Goal: Information Seeking & Learning: Learn about a topic

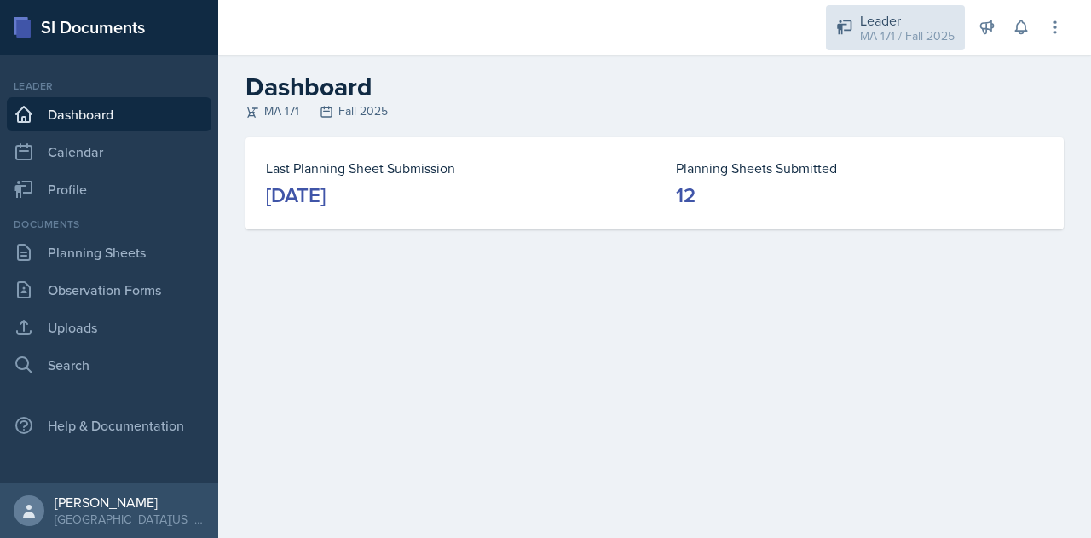
click at [874, 25] on div "Leader" at bounding box center [907, 20] width 95 height 20
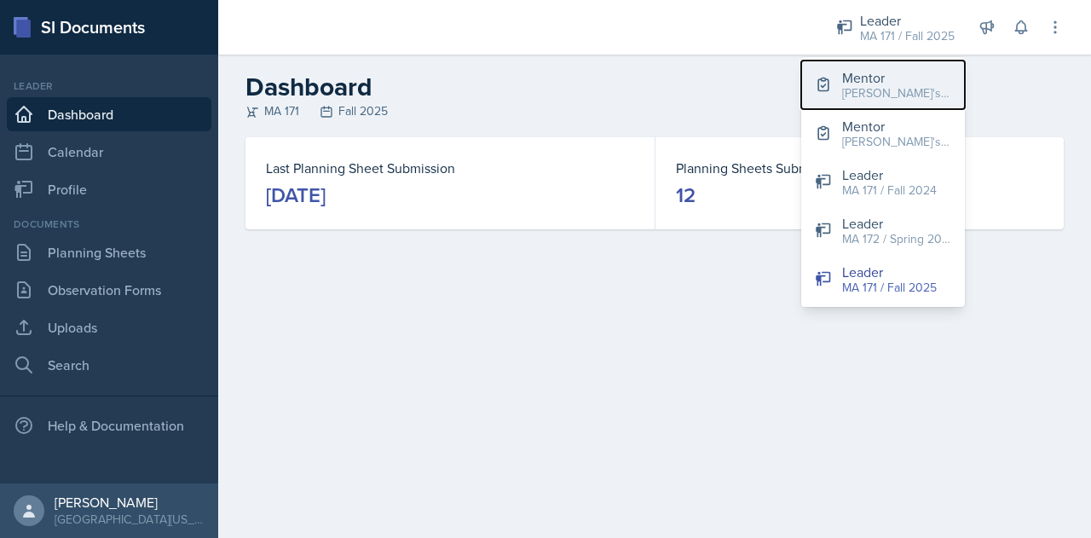
click at [872, 95] on div "[PERSON_NAME]'s Groups / Fall 2025" at bounding box center [896, 93] width 109 height 18
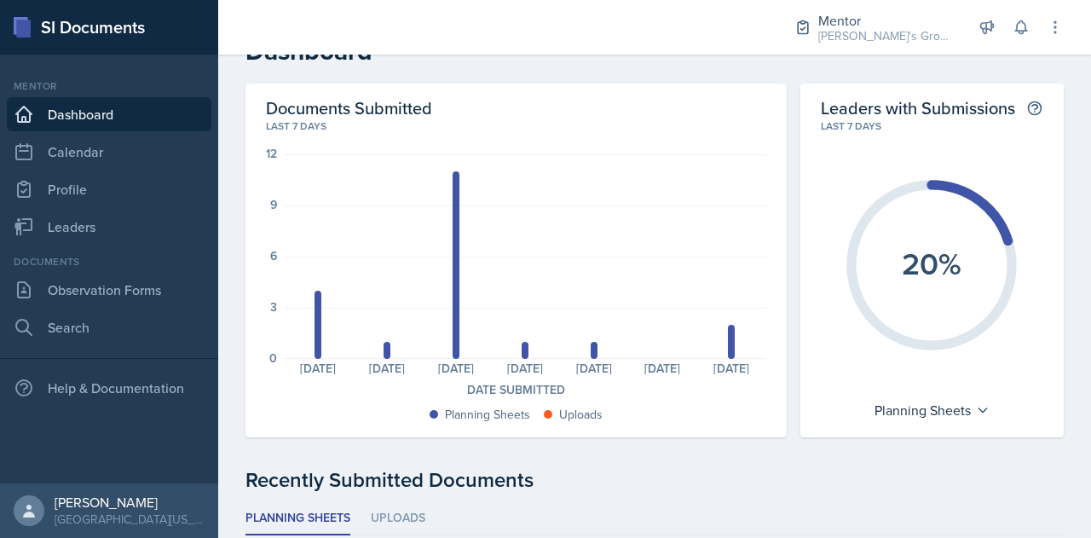
scroll to position [30, 0]
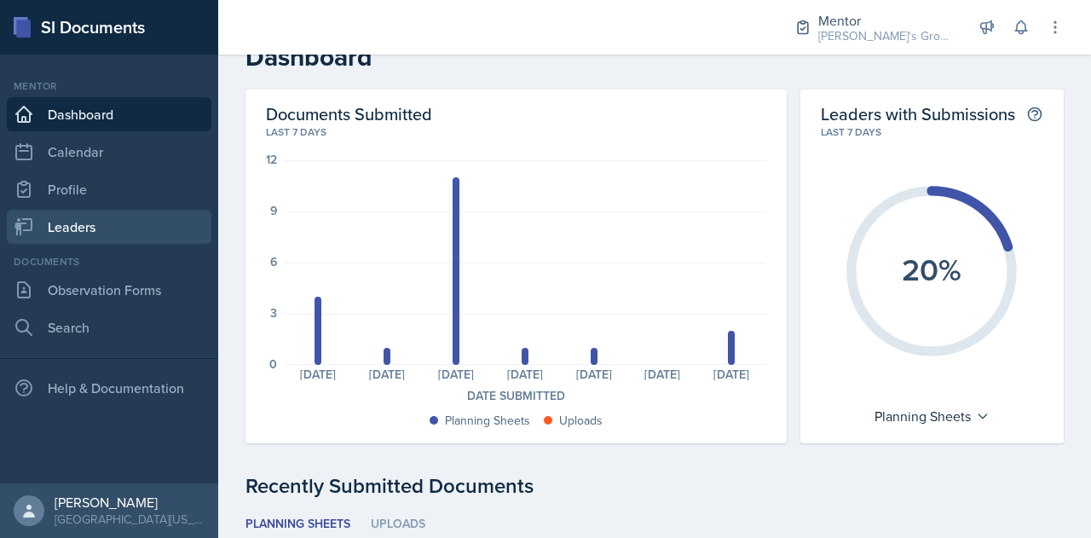
click at [107, 239] on link "Leaders" at bounding box center [109, 227] width 205 height 34
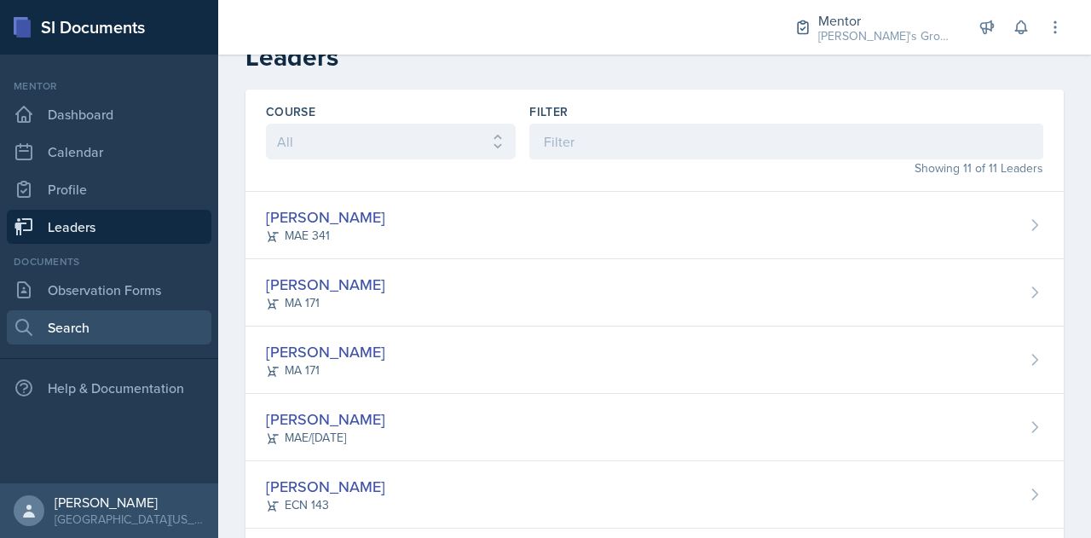
click at [127, 323] on link "Search" at bounding box center [109, 327] width 205 height 34
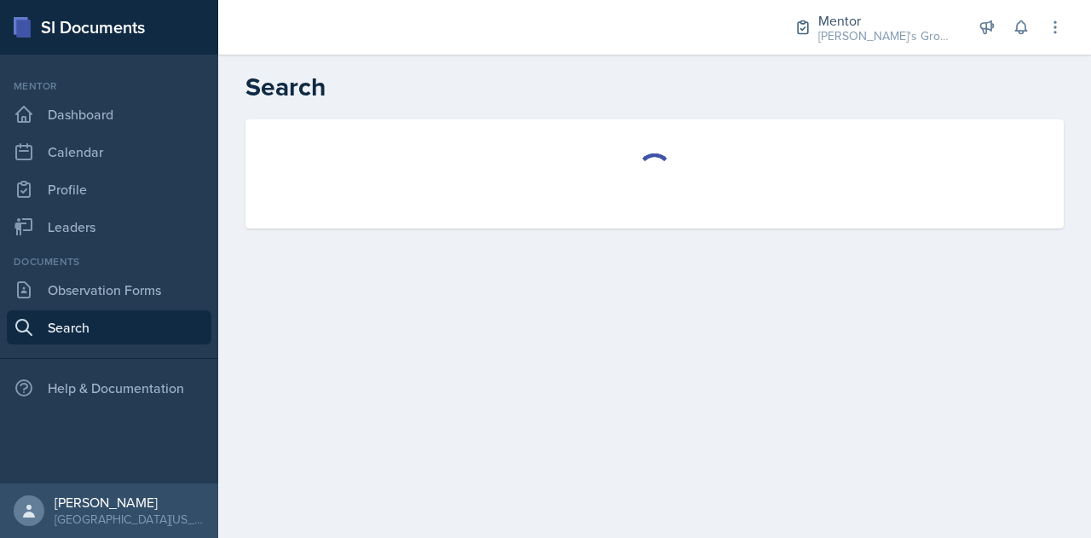
select select "all"
select select "1"
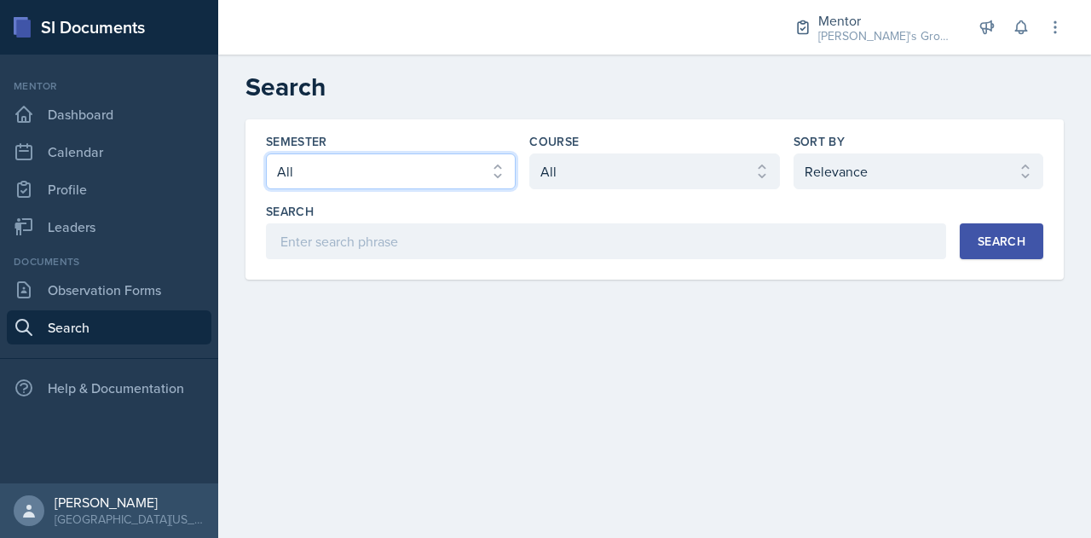
click at [442, 166] on select "Select semester All Fall 2025 Spring 2025 Fall 2024 Spring 2024 Fall 2023 Sprin…" at bounding box center [391, 171] width 250 height 36
select select "19fb88f7-c89b-4031-b5a0-458fd49807a1"
click at [266, 153] on select "Select semester All Fall 2025 Spring 2025 Fall 2024 Spring 2024 Fall 2023 Sprin…" at bounding box center [391, 171] width 250 height 36
click at [1011, 240] on div "Search" at bounding box center [1002, 241] width 48 height 14
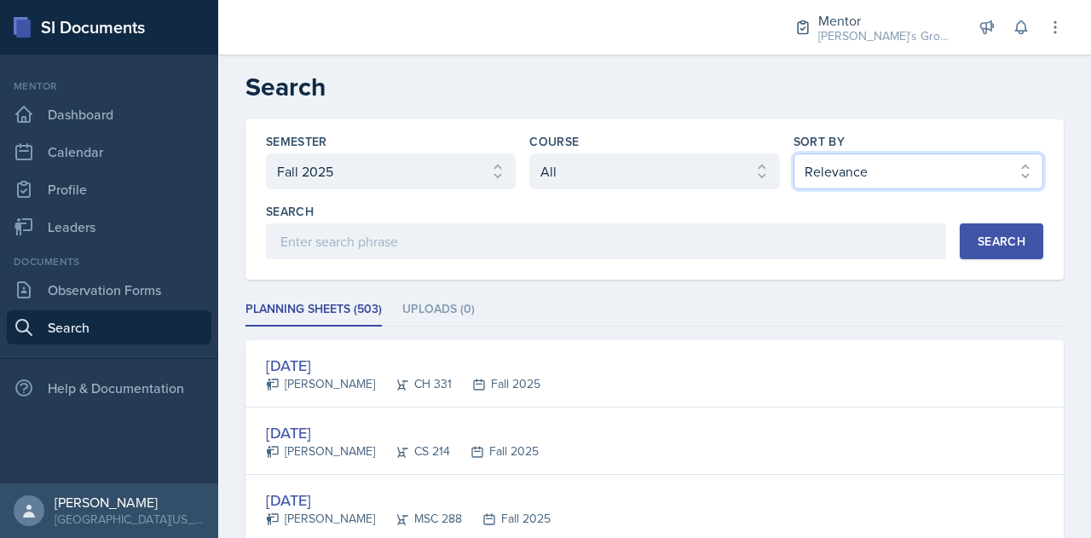
click at [888, 183] on select "Select sort by Relevance Document Date (Asc) Document Date (Desc)" at bounding box center [918, 171] width 250 height 36
click at [867, 172] on select "Select sort by Relevance Document Date (Asc) Document Date (Desc)" at bounding box center [918, 171] width 250 height 36
click at [852, 173] on select "Select sort by Relevance Document Date (Asc) Document Date (Desc)" at bounding box center [918, 171] width 250 height 36
select select "3"
click at [793, 153] on select "Select sort by Relevance Document Date (Asc) Document Date (Desc)" at bounding box center [918, 171] width 250 height 36
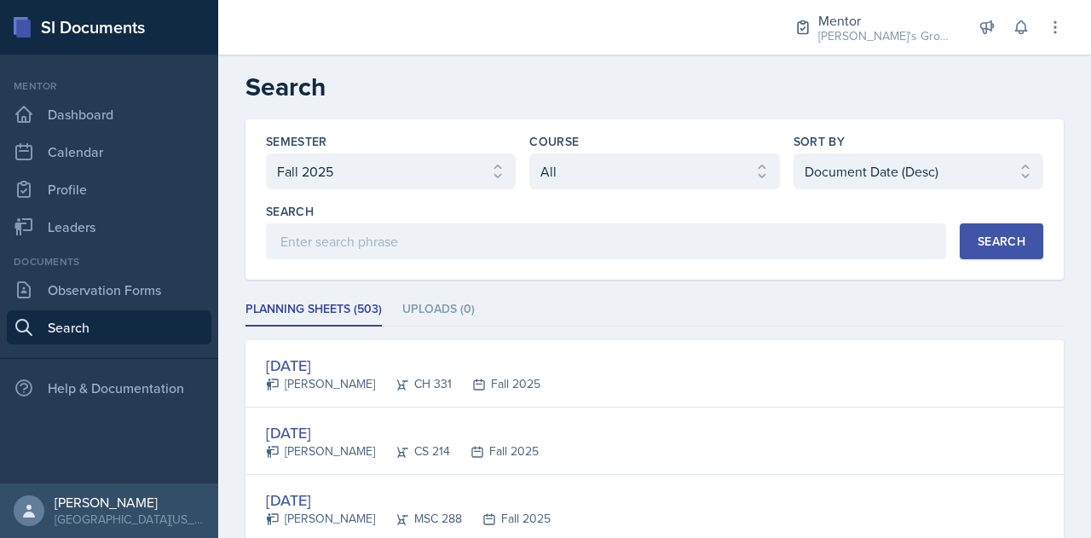
click at [983, 226] on button "Search" at bounding box center [1002, 241] width 84 height 36
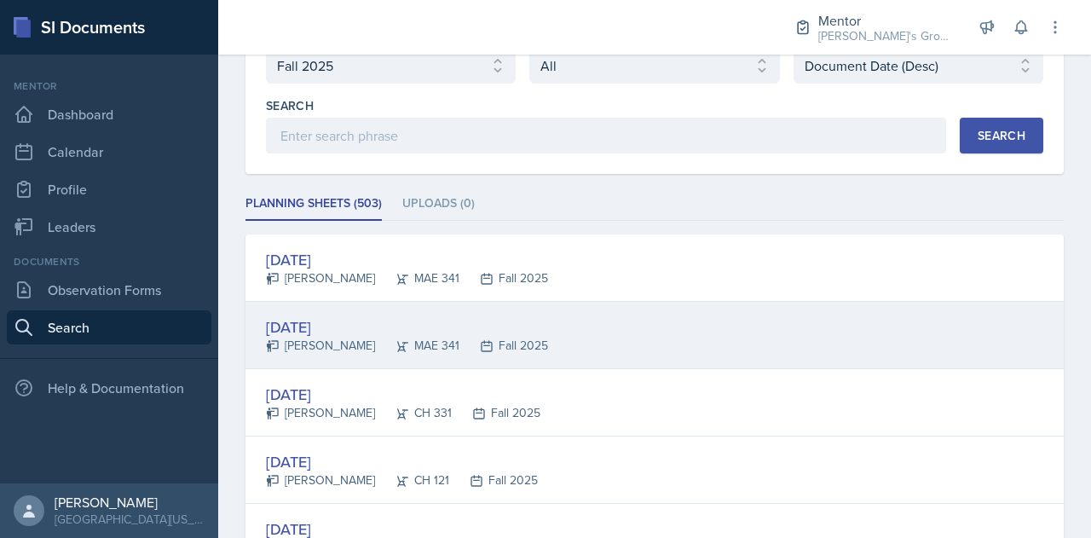
scroll to position [116, 0]
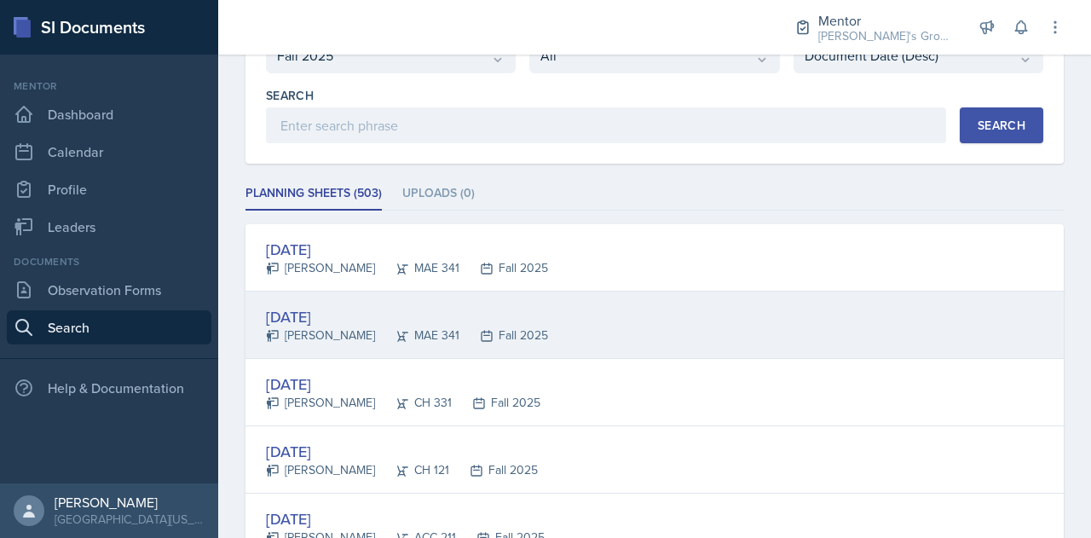
click at [386, 336] on div "MAE 341" at bounding box center [417, 335] width 84 height 18
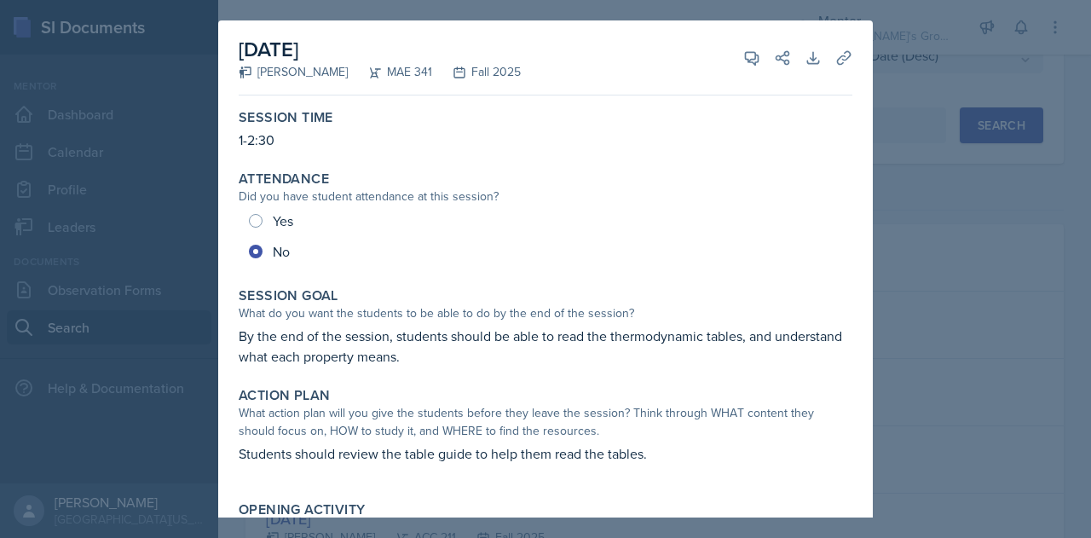
click at [903, 234] on div at bounding box center [545, 269] width 1091 height 538
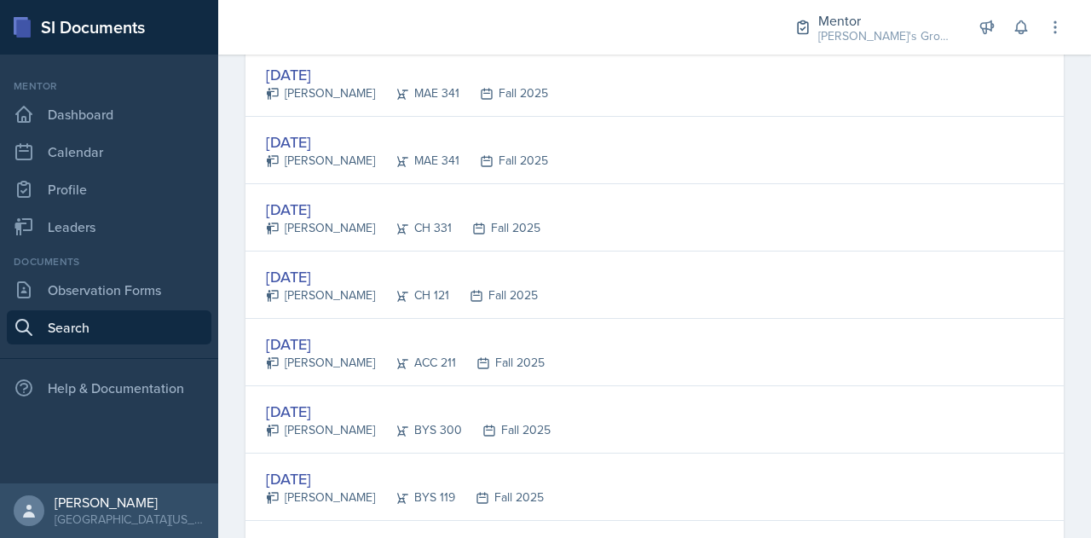
scroll to position [291, 0]
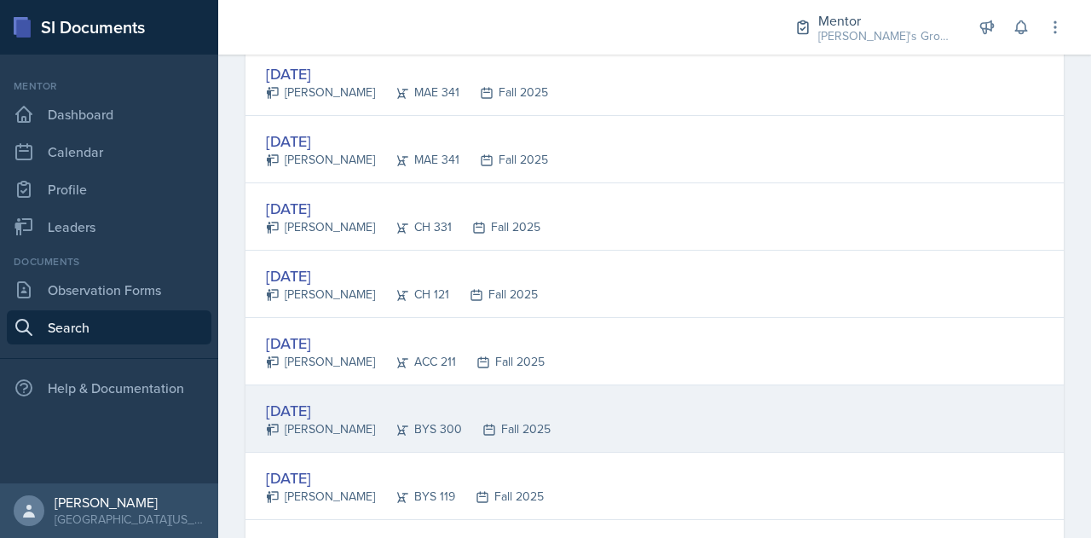
click at [398, 415] on div "[DATE]" at bounding box center [408, 410] width 285 height 23
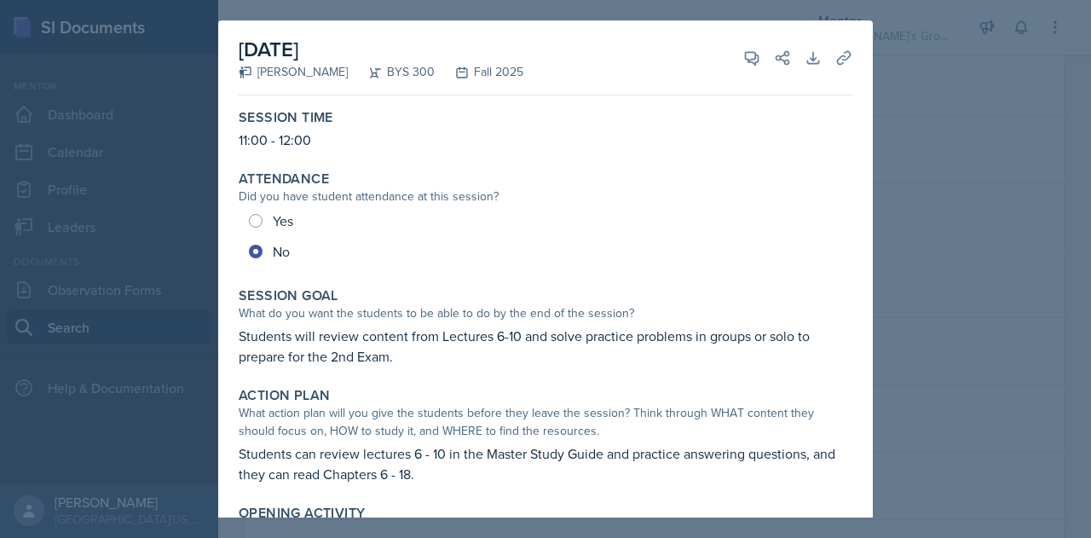
click at [884, 177] on div at bounding box center [545, 269] width 1091 height 538
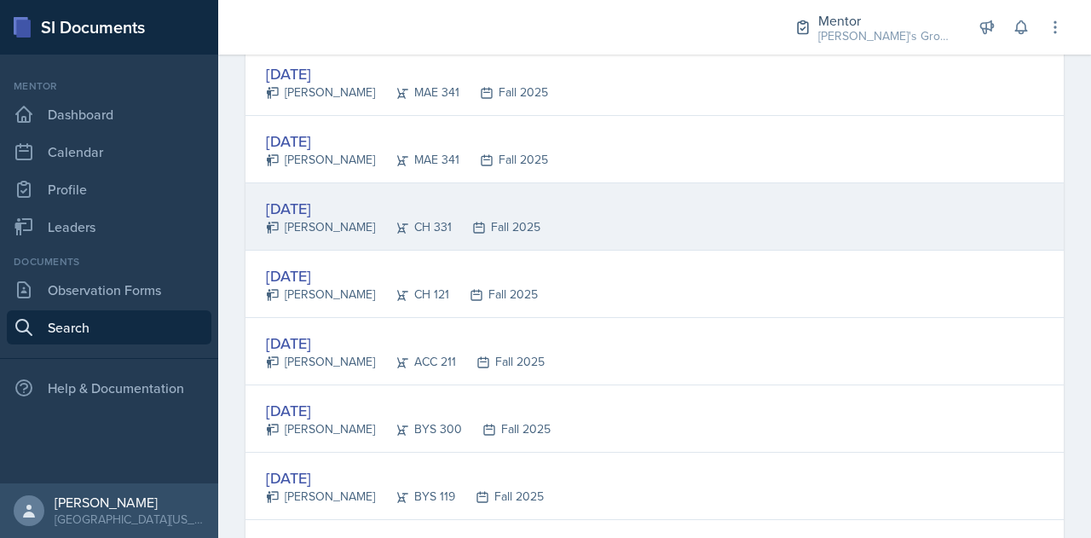
scroll to position [0, 0]
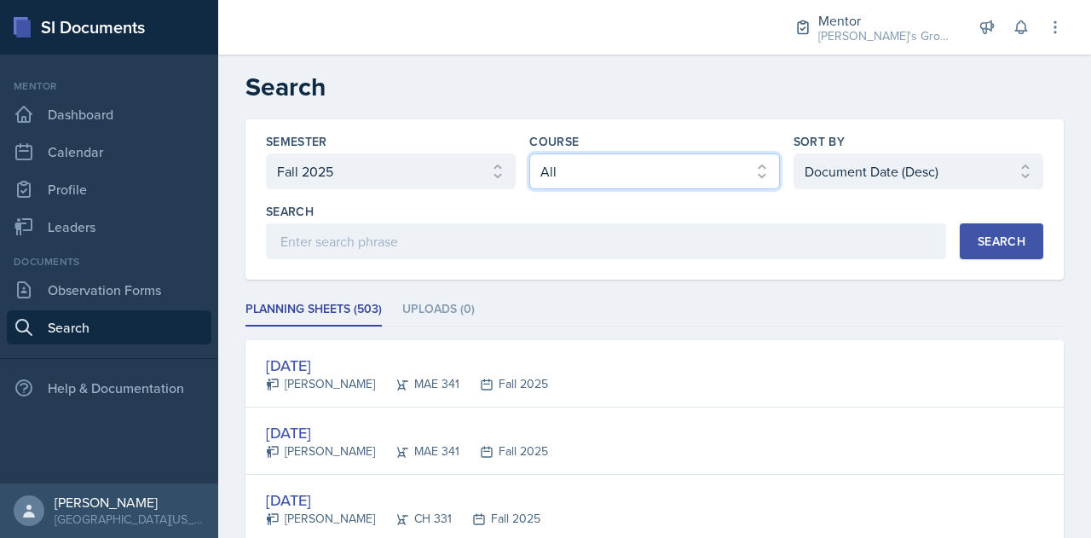
click at [639, 158] on select "Select course All ACC 211 ACC 212 ACC 307 BYS 119 BYS 215 BYS 300 CH 101 CH 121…" at bounding box center [654, 171] width 250 height 36
select select "7bc8cbb9-83b1-4143-8fd6-5fadce938d1f"
click at [529, 153] on select "Select course All ACC 211 ACC 212 ACC 307 BYS 119 BYS 215 BYS 300 CH 101 CH 121…" at bounding box center [654, 171] width 250 height 36
click at [1006, 234] on div "Search" at bounding box center [1002, 241] width 48 height 14
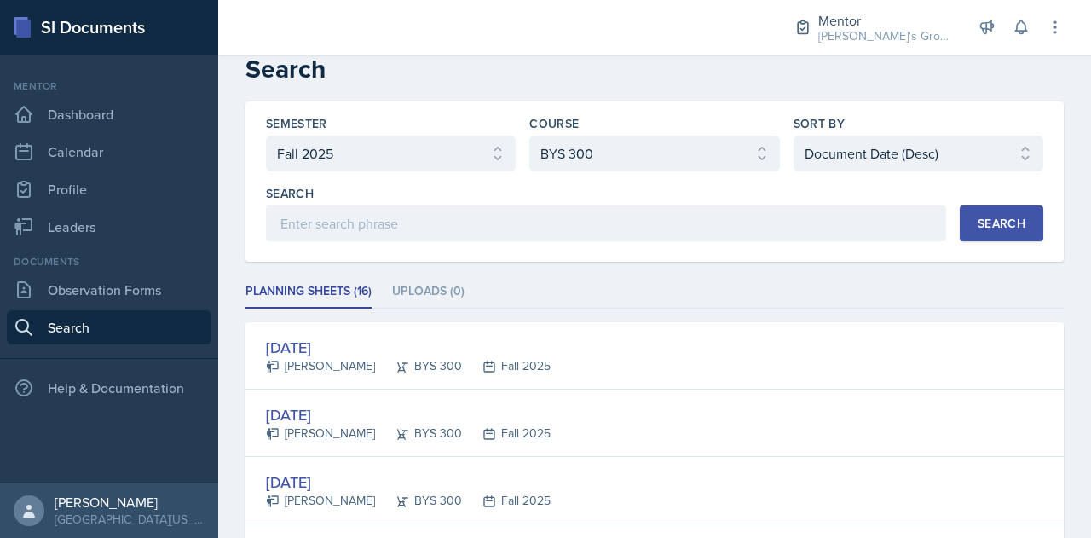
scroll to position [17, 0]
click at [580, 299] on ul "Planning Sheets (16) Uploads (0)" at bounding box center [654, 292] width 818 height 33
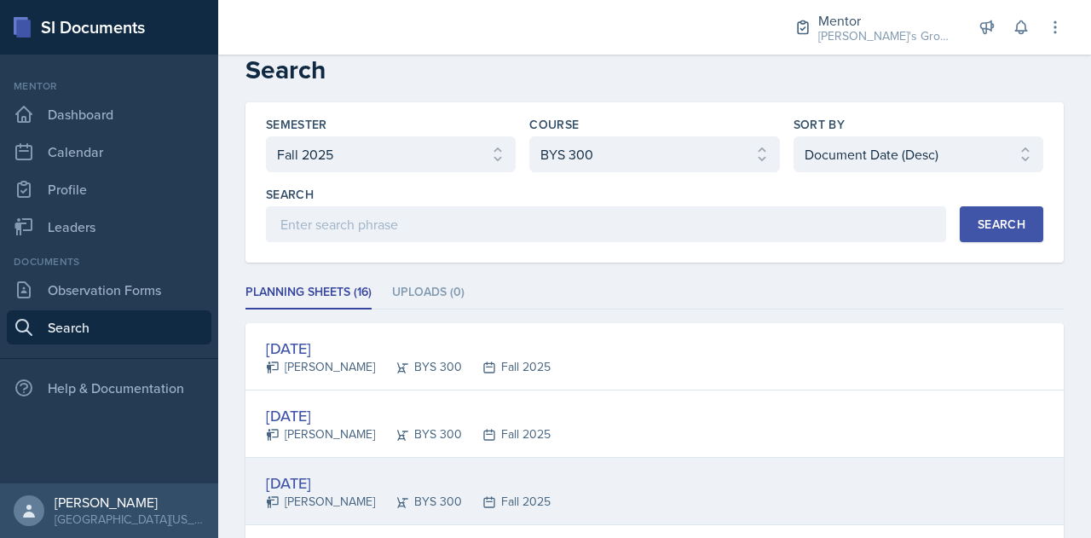
click at [558, 505] on div "[DATE] [PERSON_NAME] BYS 300 Fall 2025" at bounding box center [654, 491] width 818 height 67
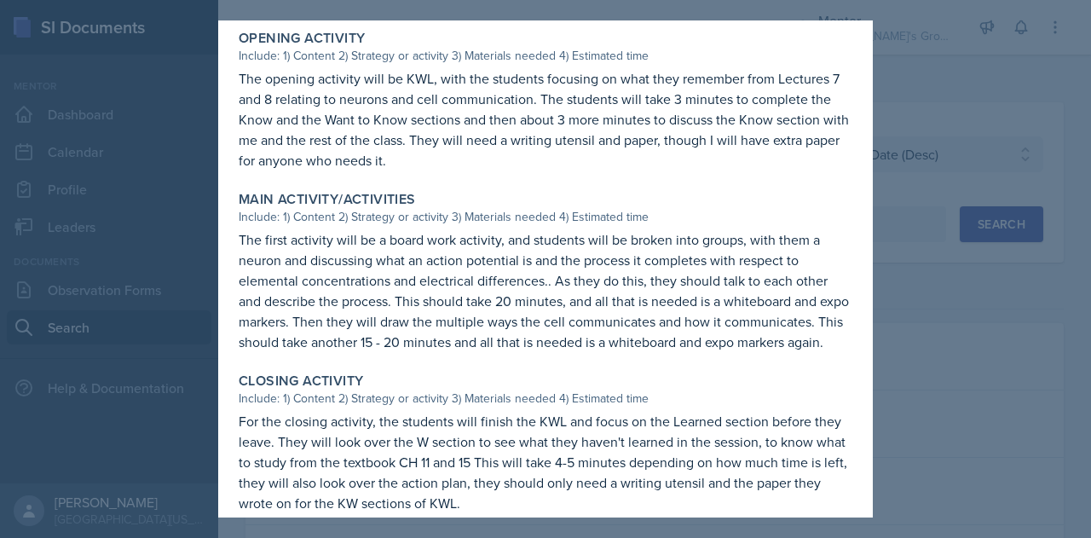
scroll to position [649, 0]
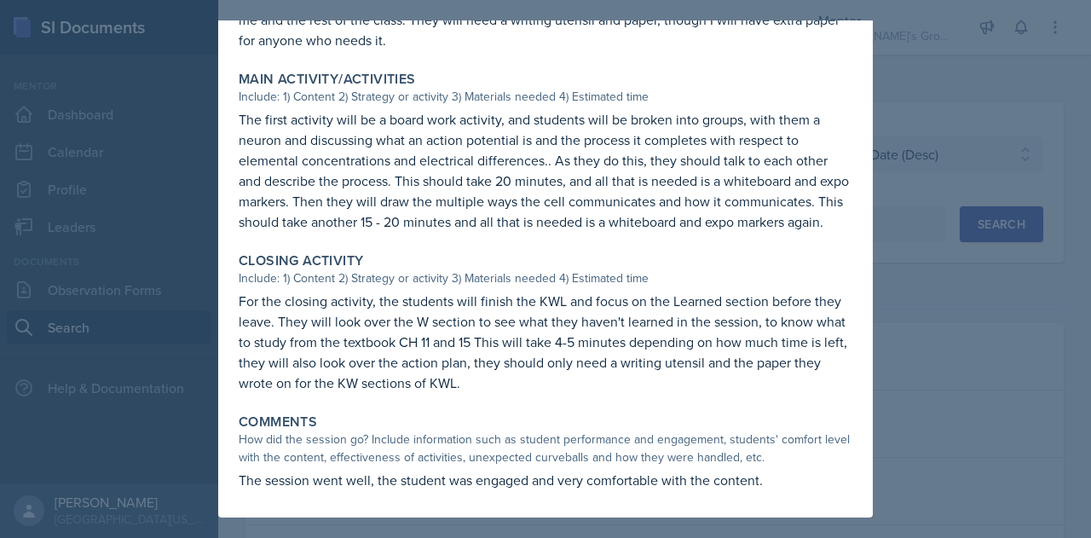
click at [901, 395] on div at bounding box center [545, 269] width 1091 height 538
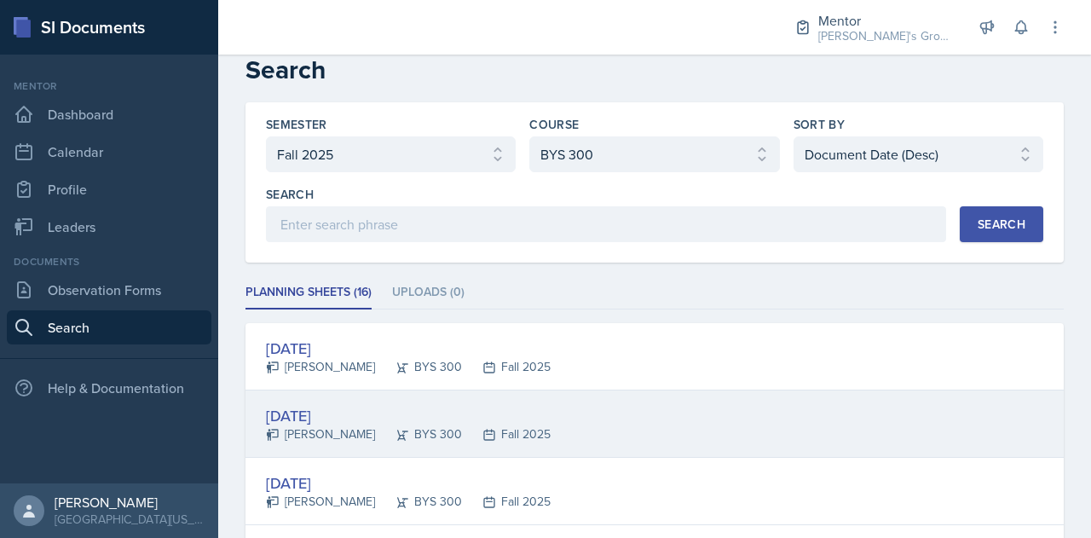
click at [610, 418] on div "[DATE] [PERSON_NAME] BYS 300 Fall 2025" at bounding box center [654, 423] width 818 height 67
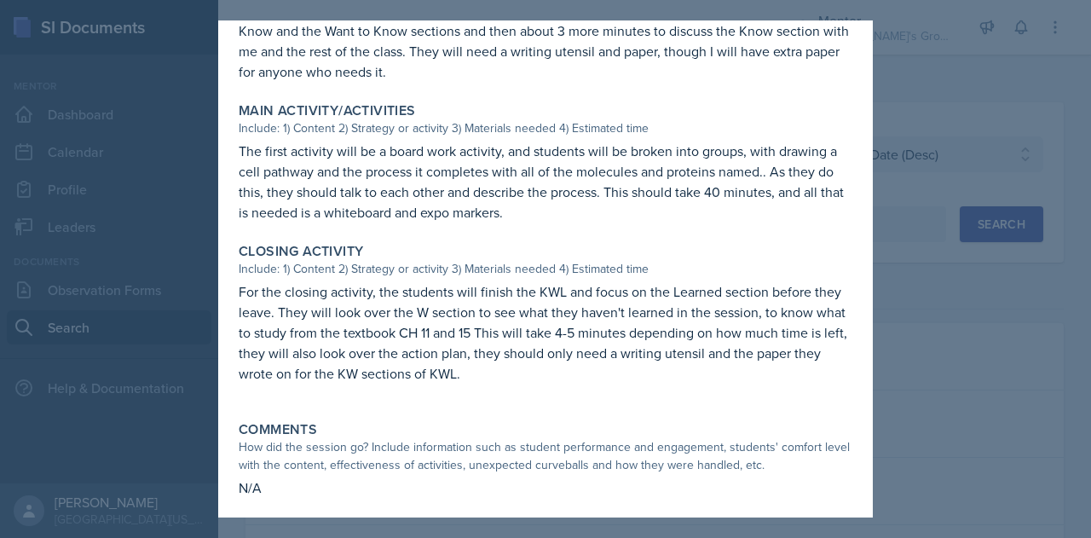
scroll to position [611, 0]
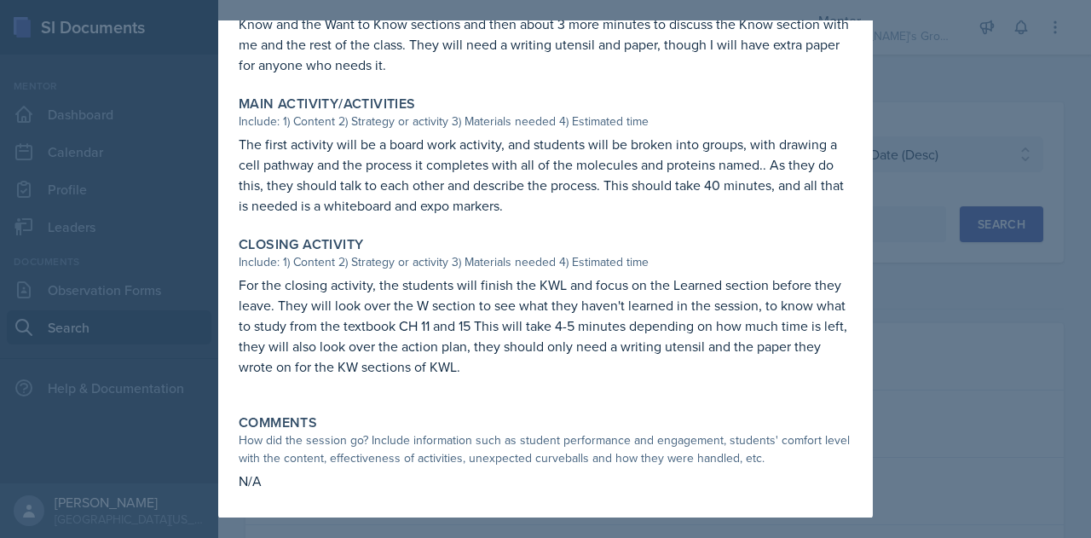
click at [918, 343] on div at bounding box center [545, 269] width 1091 height 538
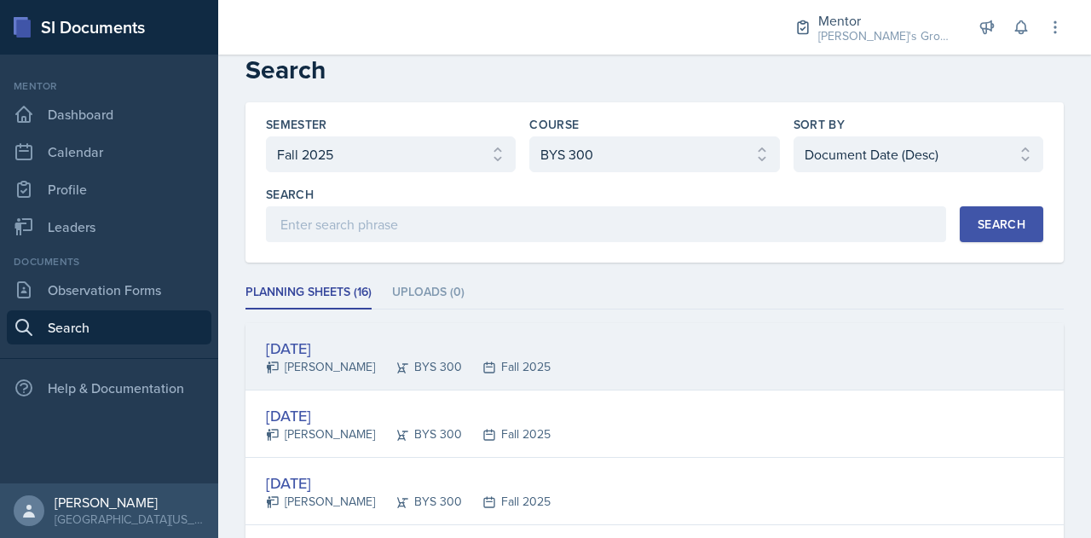
click at [634, 347] on div "[DATE] [PERSON_NAME] BYS 300 Fall 2025" at bounding box center [654, 356] width 818 height 67
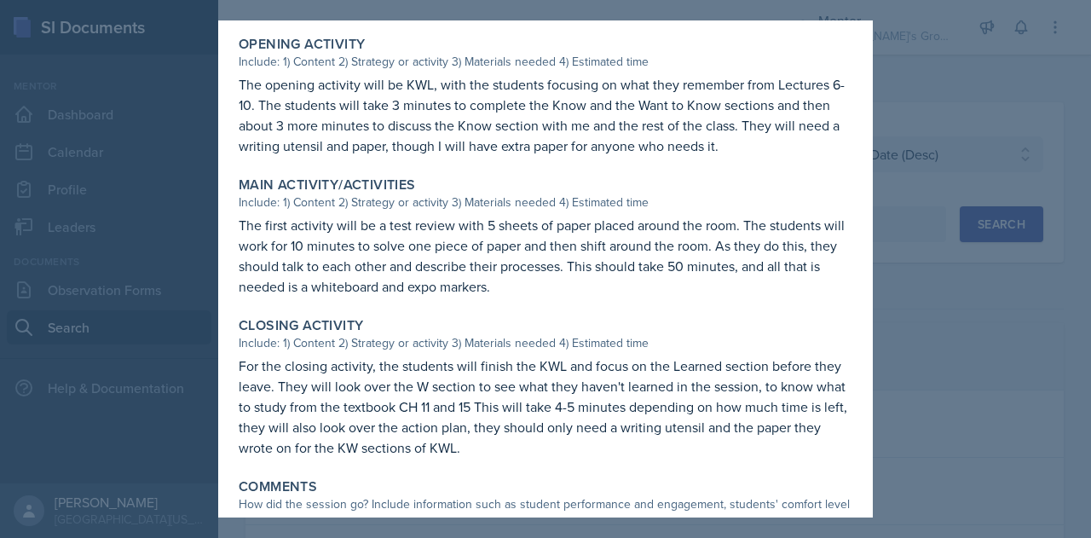
scroll to position [533, 0]
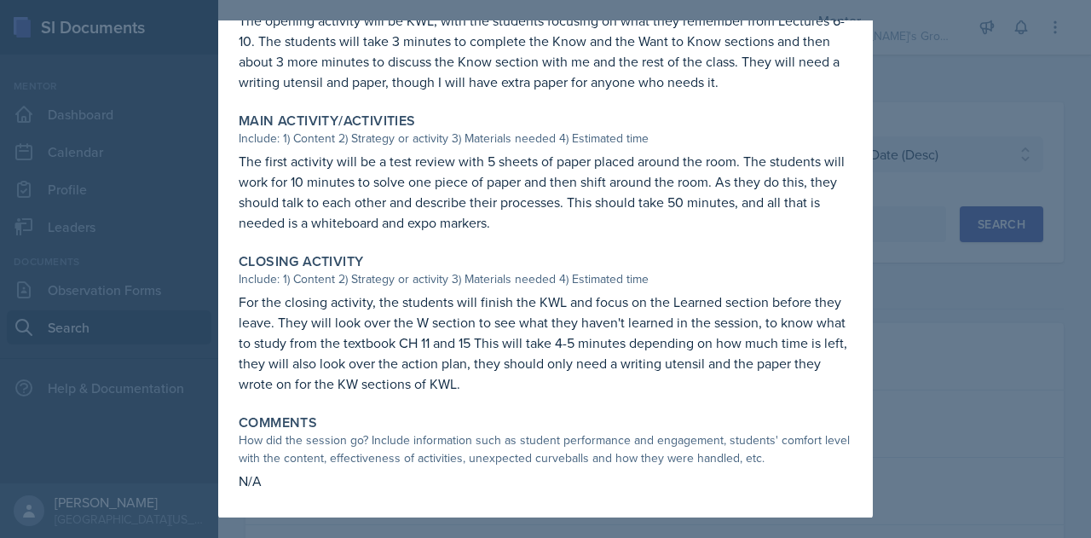
click at [885, 357] on div at bounding box center [545, 269] width 1091 height 538
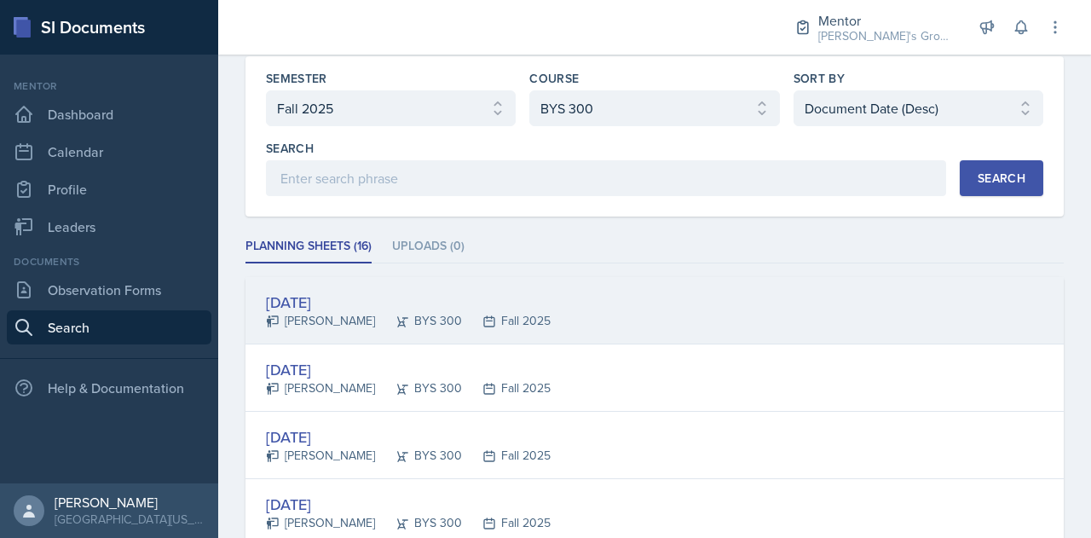
scroll to position [66, 0]
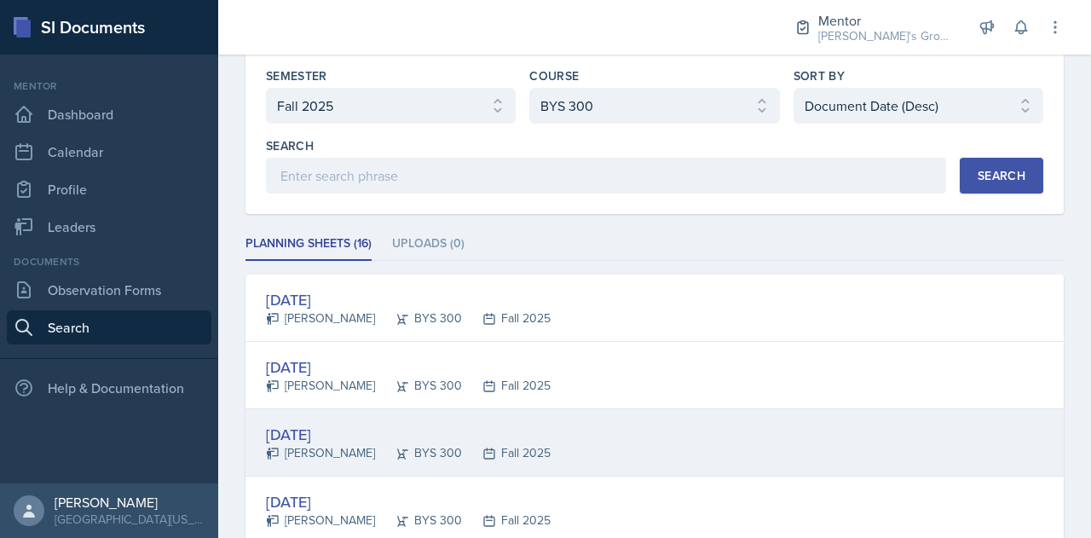
click at [568, 424] on div "[DATE] [PERSON_NAME] BYS 300 Fall 2025" at bounding box center [654, 442] width 818 height 67
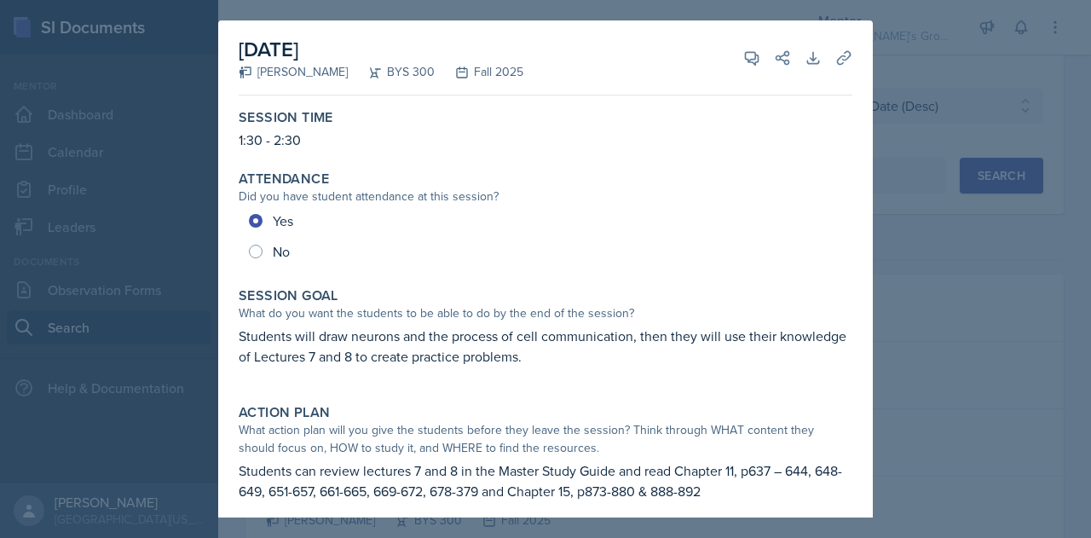
scroll to position [43, 0]
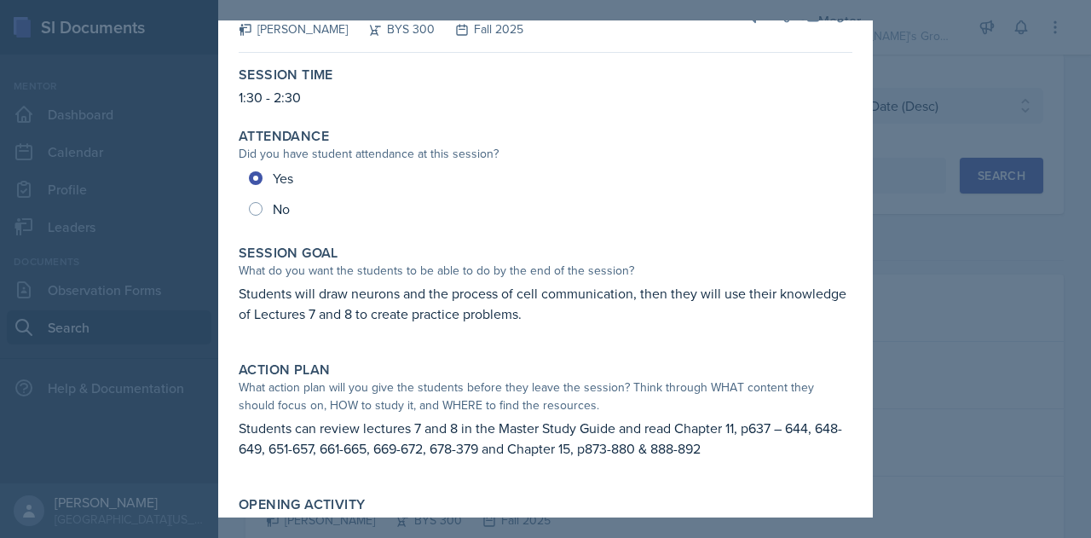
click at [926, 129] on div at bounding box center [545, 269] width 1091 height 538
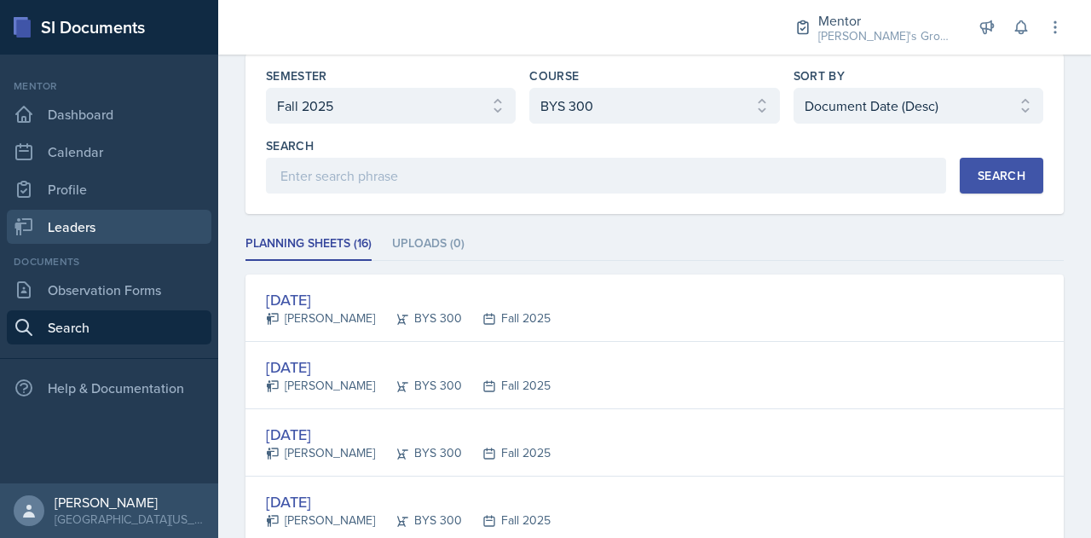
click at [130, 224] on link "Leaders" at bounding box center [109, 227] width 205 height 34
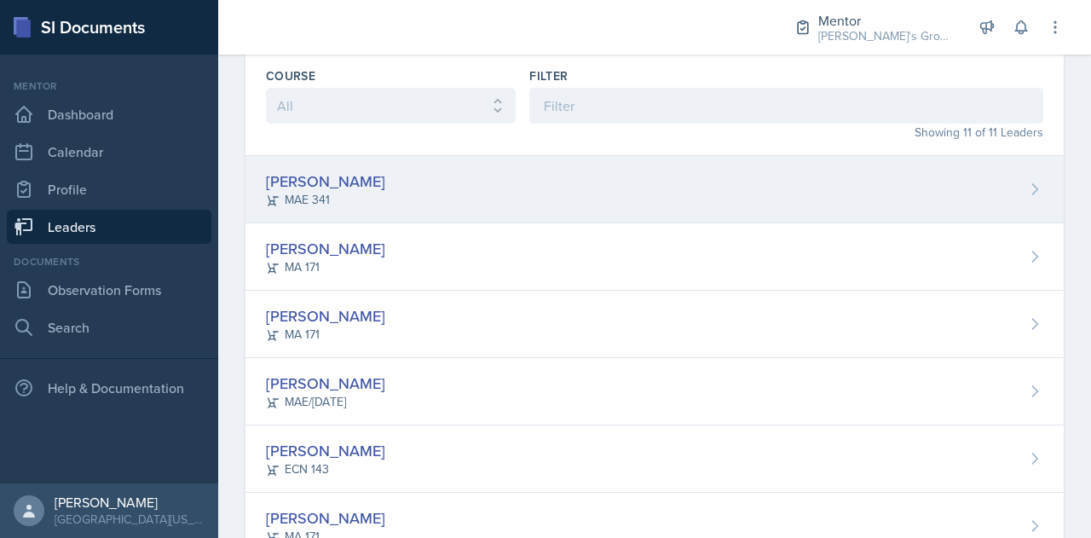
click at [465, 191] on div "Hayato [PERSON_NAME] 341" at bounding box center [654, 189] width 818 height 67
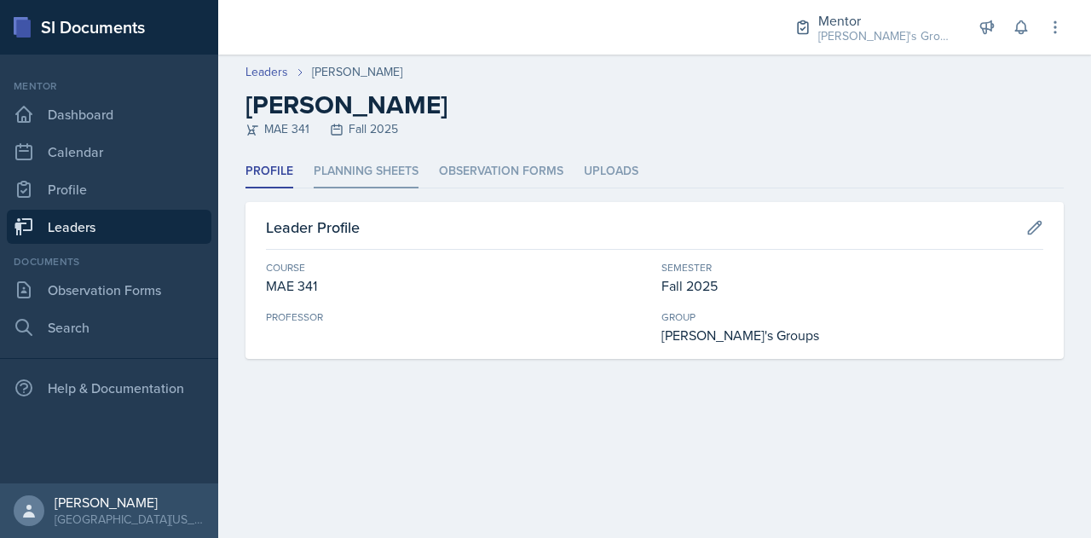
click at [407, 174] on li "Planning Sheets" at bounding box center [366, 171] width 105 height 33
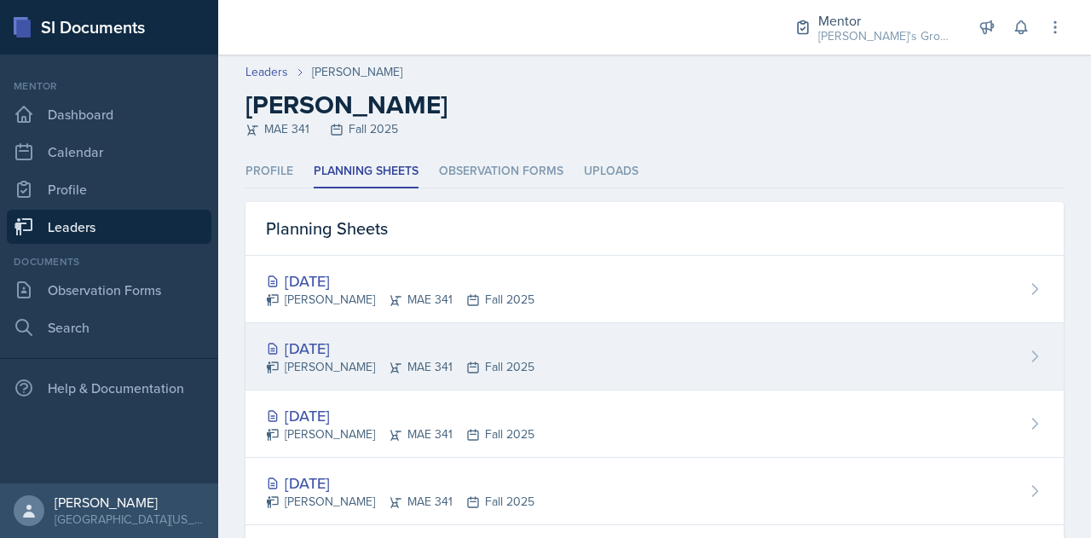
click at [479, 358] on div "[PERSON_NAME] 341 Fall 2025" at bounding box center [400, 367] width 268 height 18
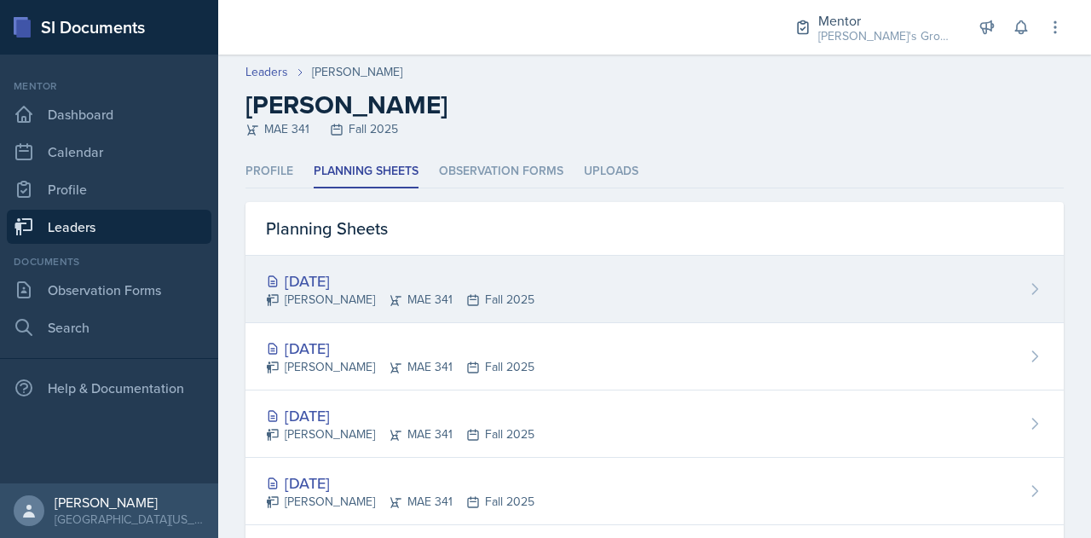
click at [524, 299] on div "[DATE] Hayato [PERSON_NAME] 341 Fall 2025" at bounding box center [654, 289] width 818 height 67
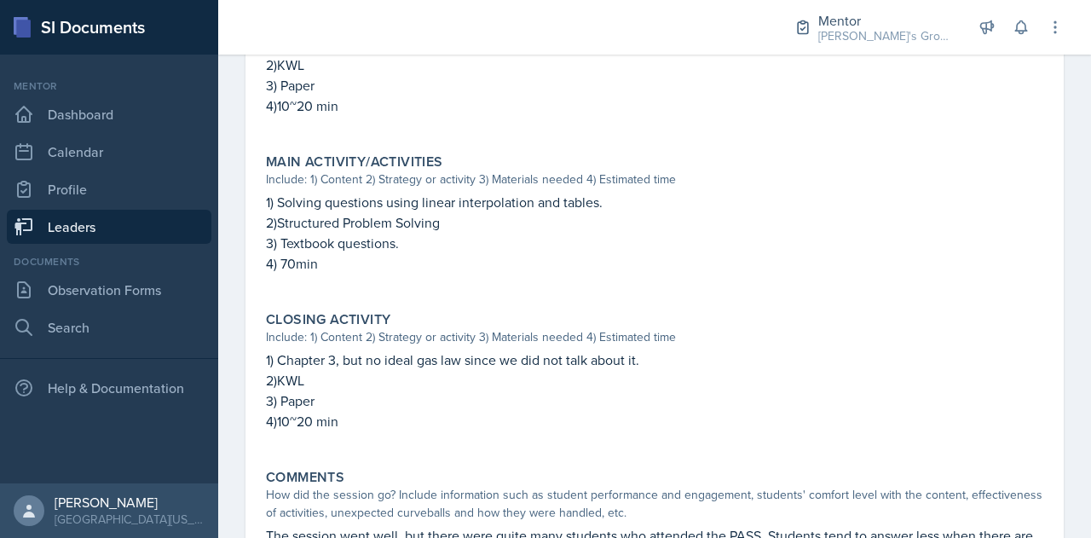
scroll to position [715, 0]
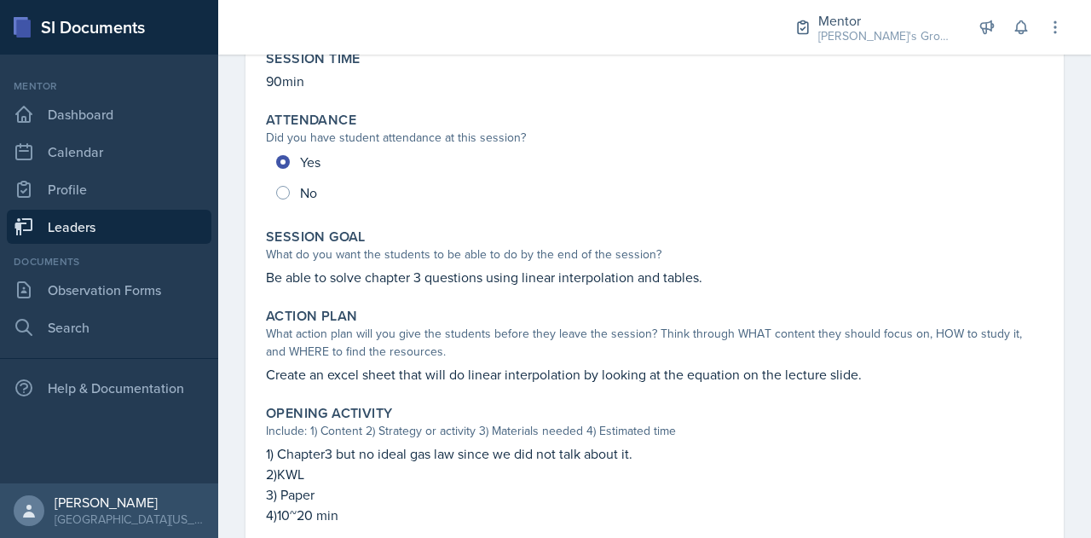
click at [661, 262] on div "What do you want the students to be able to do by the end of the session?" at bounding box center [654, 254] width 777 height 18
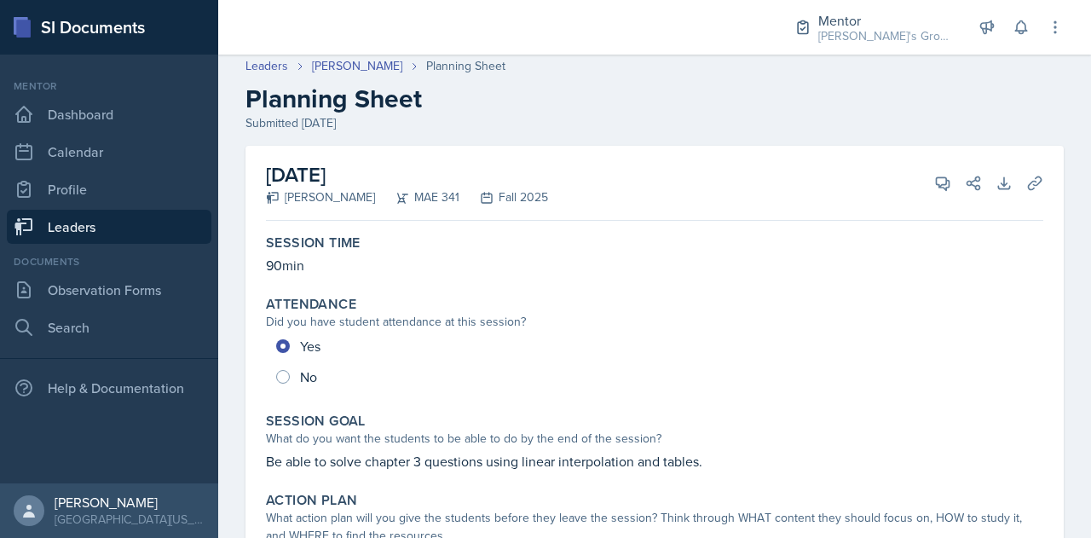
scroll to position [0, 0]
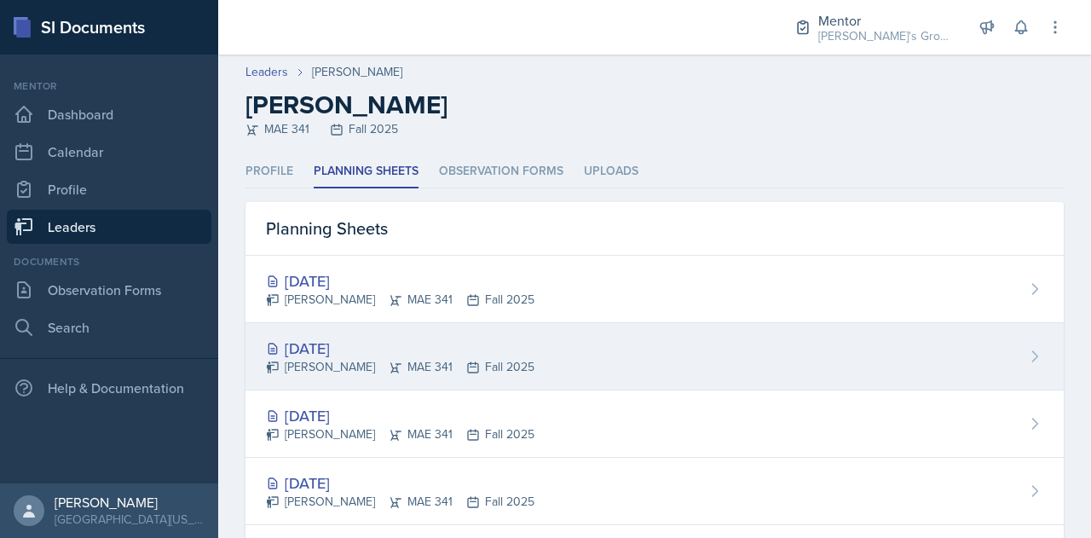
click at [406, 355] on div "[DATE]" at bounding box center [400, 348] width 268 height 23
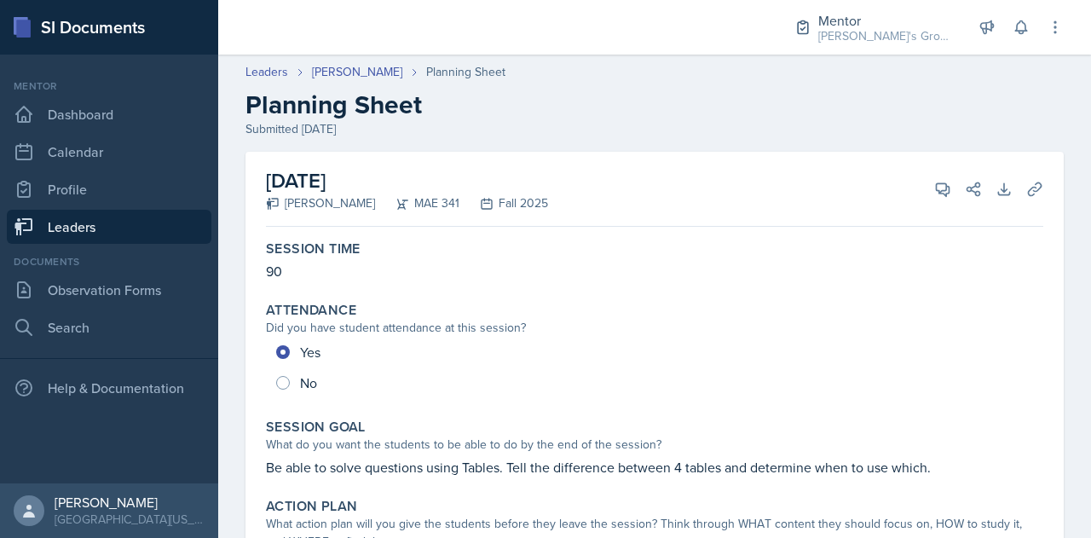
click at [162, 221] on link "Leaders" at bounding box center [109, 227] width 205 height 34
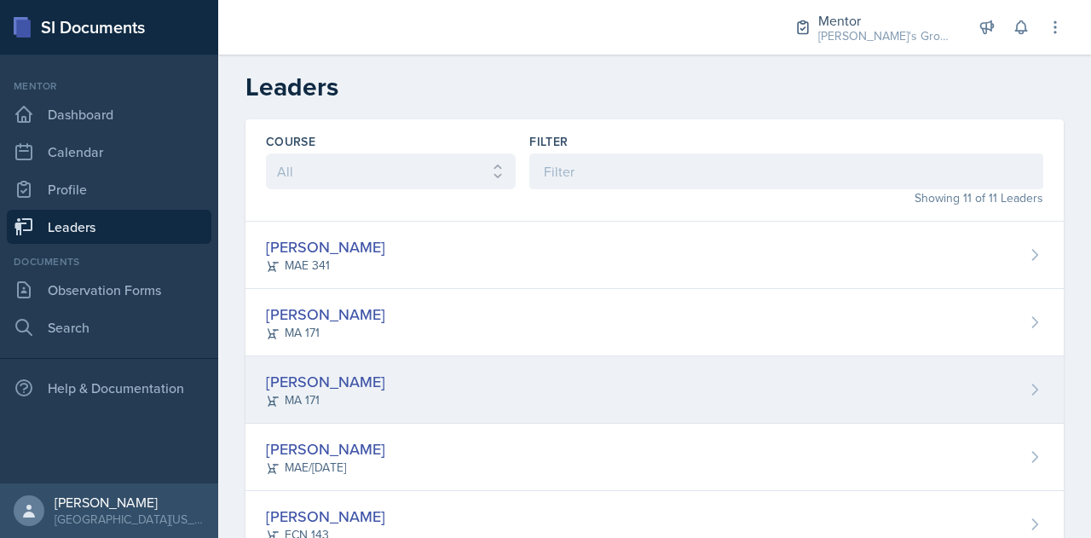
click at [522, 410] on div "[PERSON_NAME][GEOGRAPHIC_DATA] MA 171" at bounding box center [654, 389] width 818 height 67
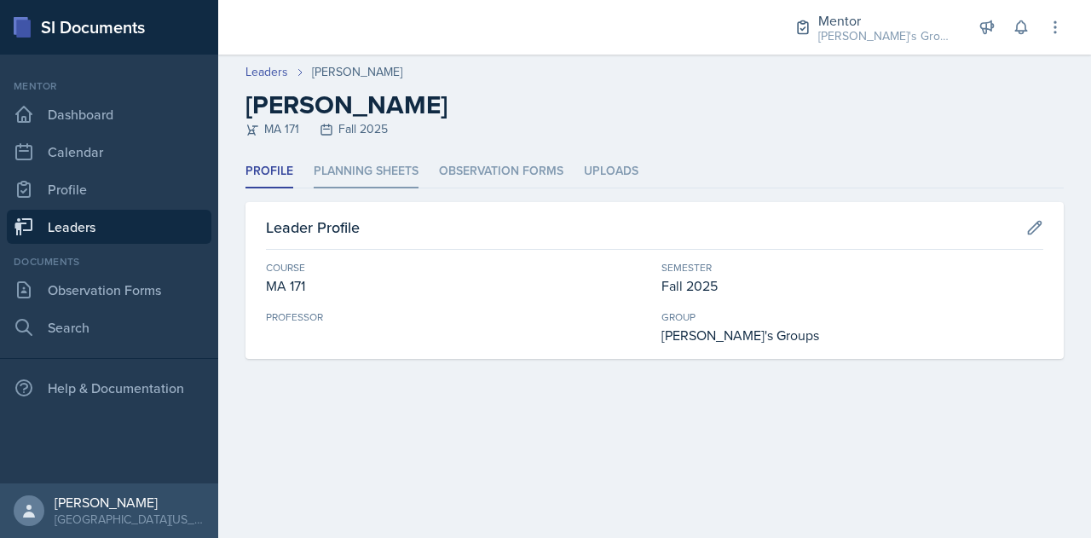
click at [390, 187] on li "Planning Sheets" at bounding box center [366, 171] width 105 height 33
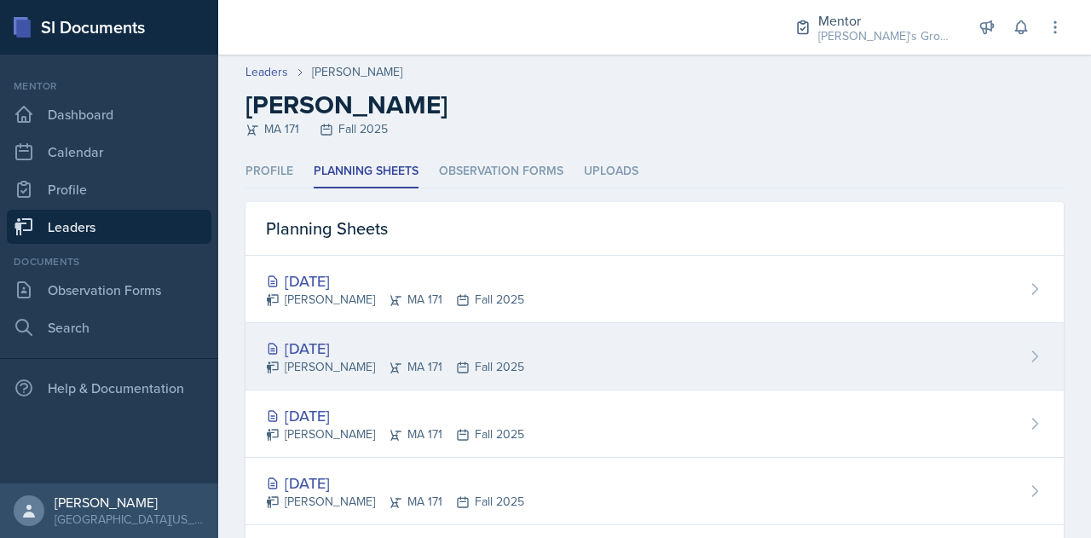
click at [494, 350] on div "[DATE] [PERSON_NAME][GEOGRAPHIC_DATA] MA 171 Fall 2025" at bounding box center [654, 356] width 818 height 67
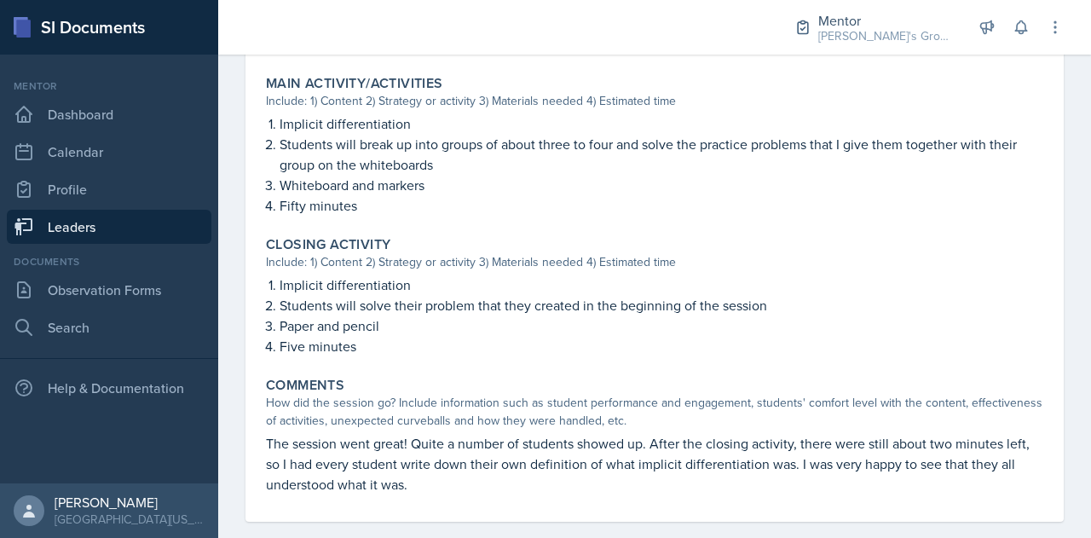
scroll to position [702, 0]
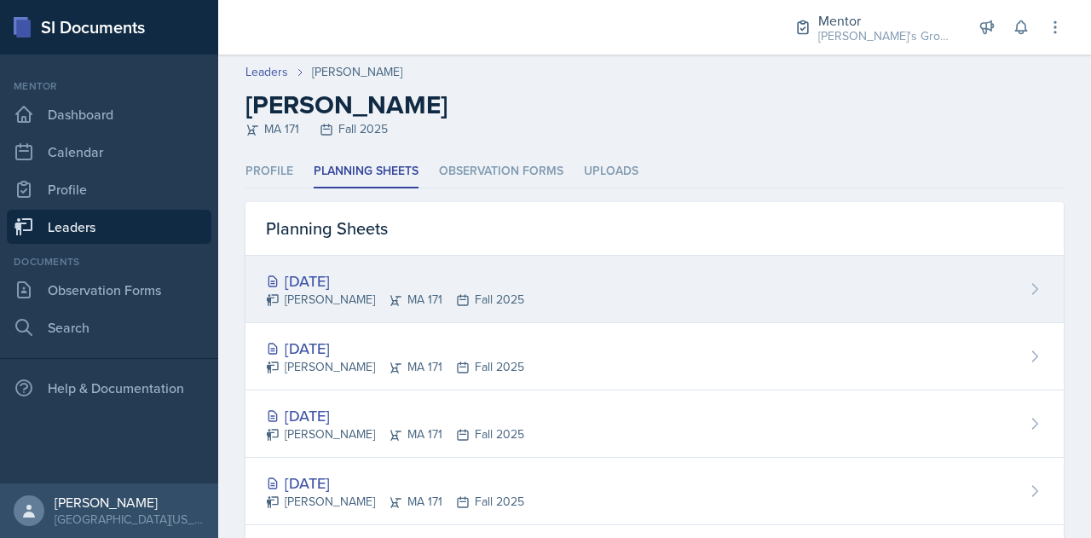
click at [381, 291] on div "[PERSON_NAME] MA 171 Fall 2025" at bounding box center [395, 300] width 258 height 18
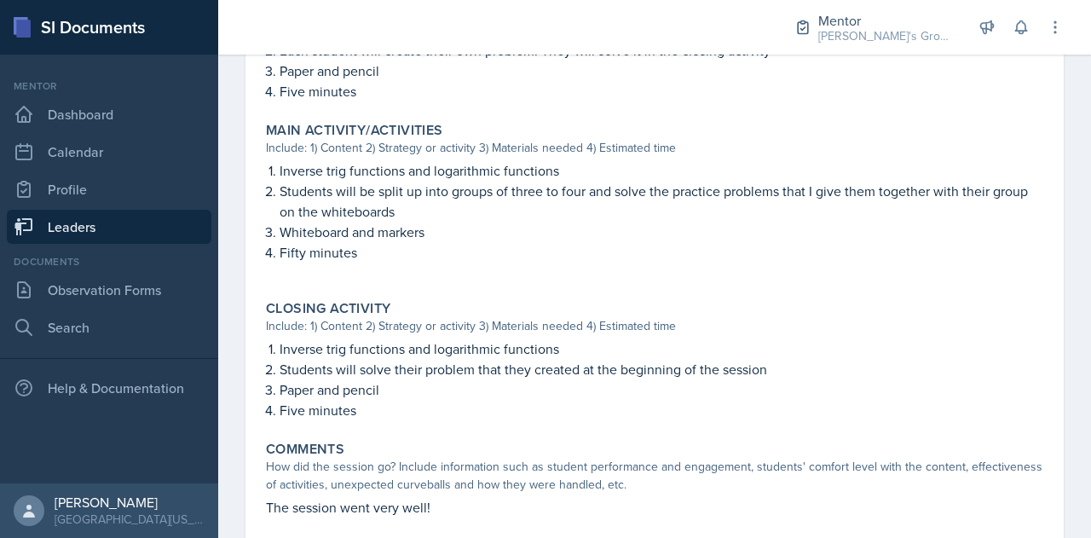
scroll to position [701, 0]
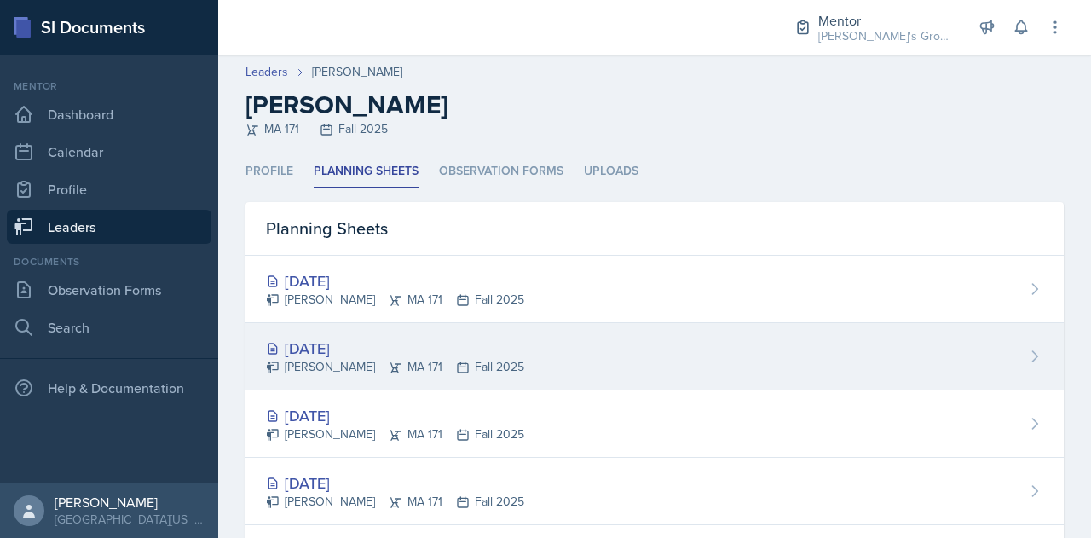
click at [416, 355] on div "[DATE]" at bounding box center [395, 348] width 258 height 23
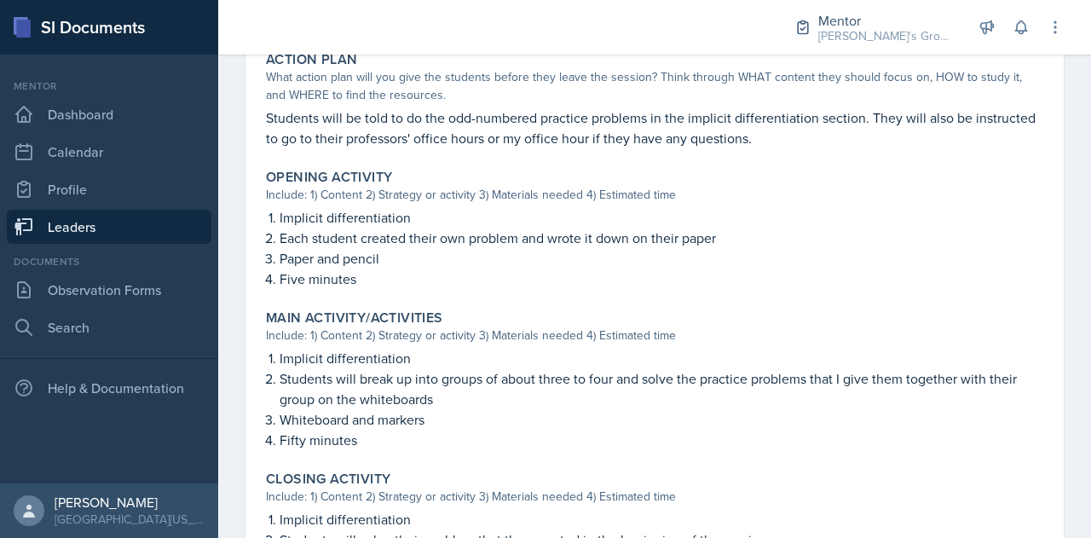
scroll to position [725, 0]
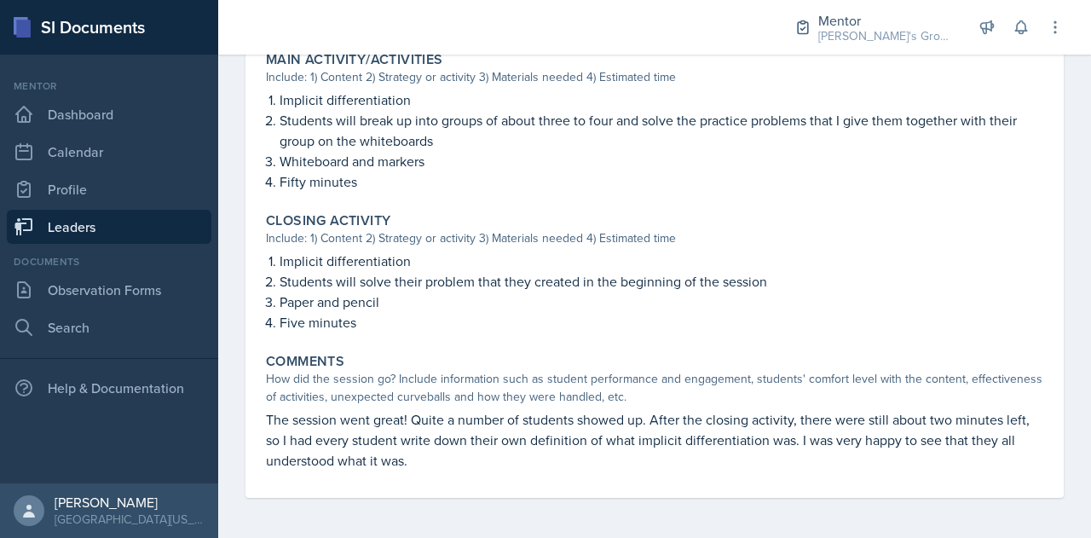
click at [176, 233] on link "Leaders" at bounding box center [109, 227] width 205 height 34
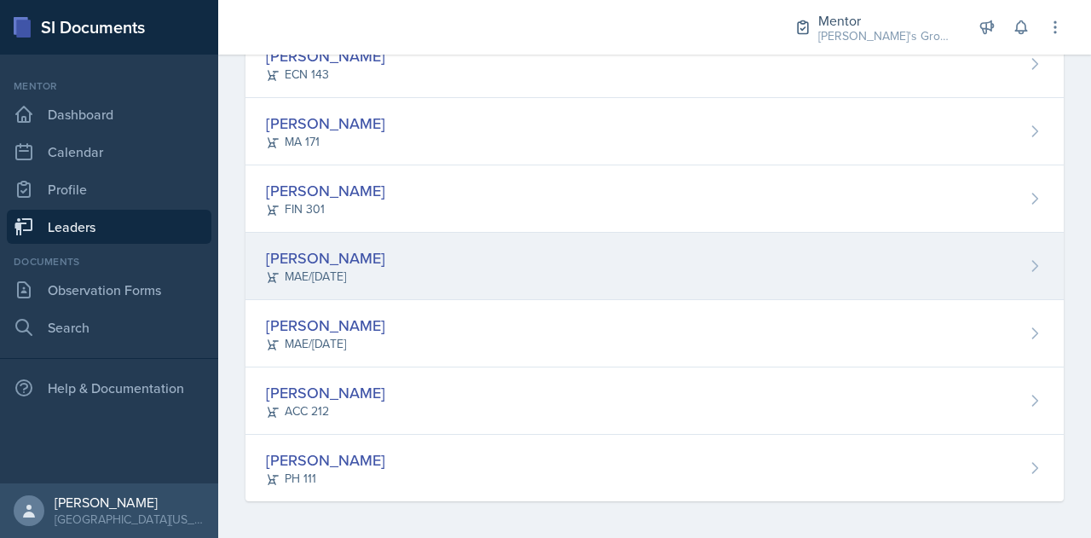
scroll to position [234, 0]
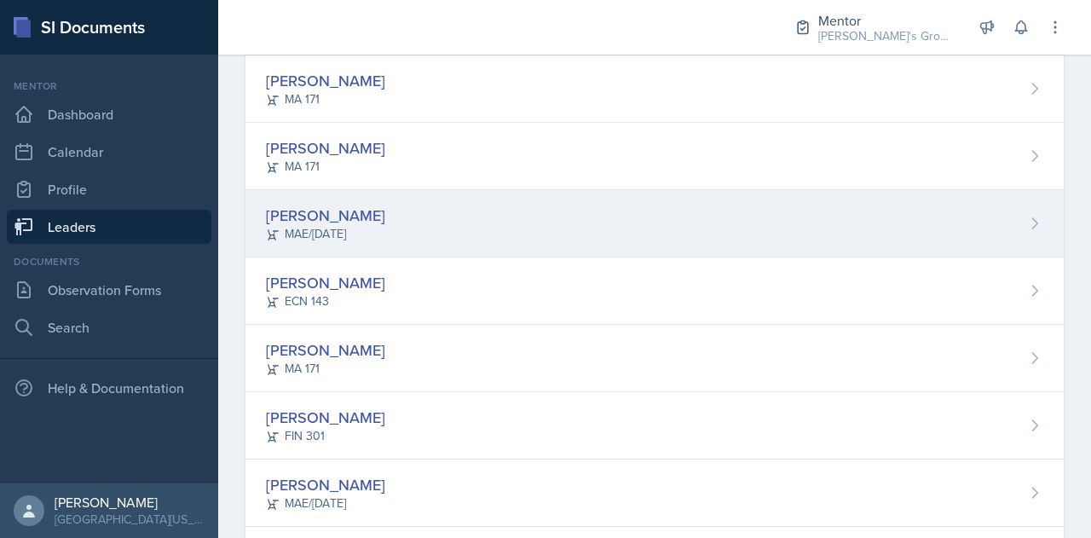
click at [339, 226] on div "MAE/[DATE]" at bounding box center [325, 234] width 119 height 18
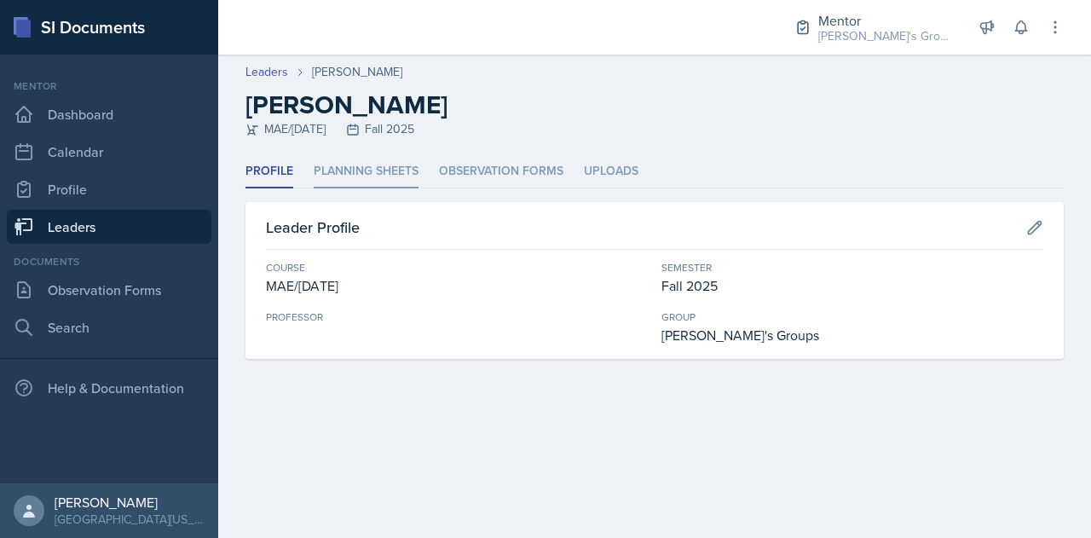
click at [365, 169] on li "Planning Sheets" at bounding box center [366, 171] width 105 height 33
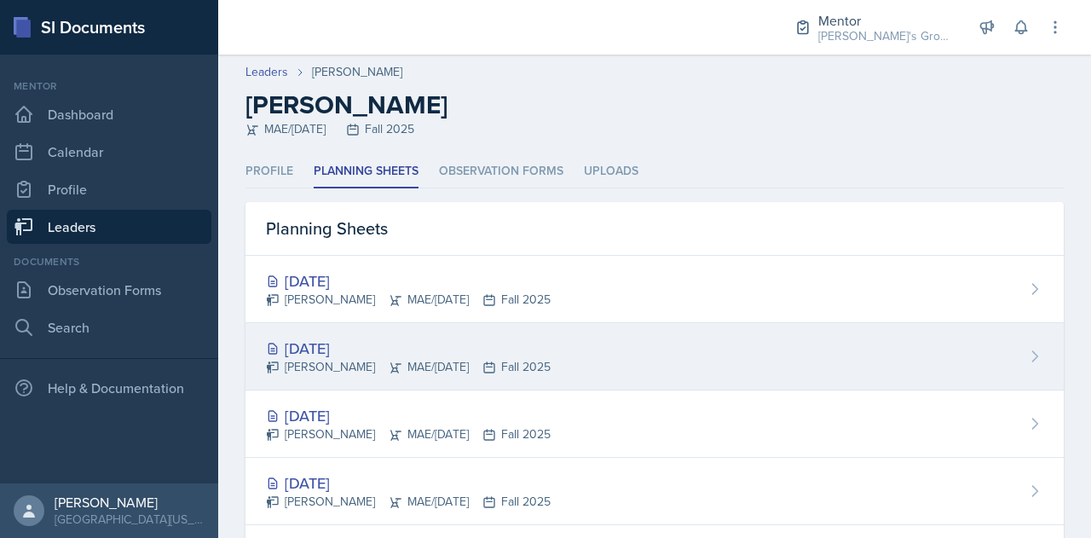
click at [702, 354] on div "[DATE] [PERSON_NAME] MAE/[DATE] Fall 2025" at bounding box center [654, 356] width 818 height 67
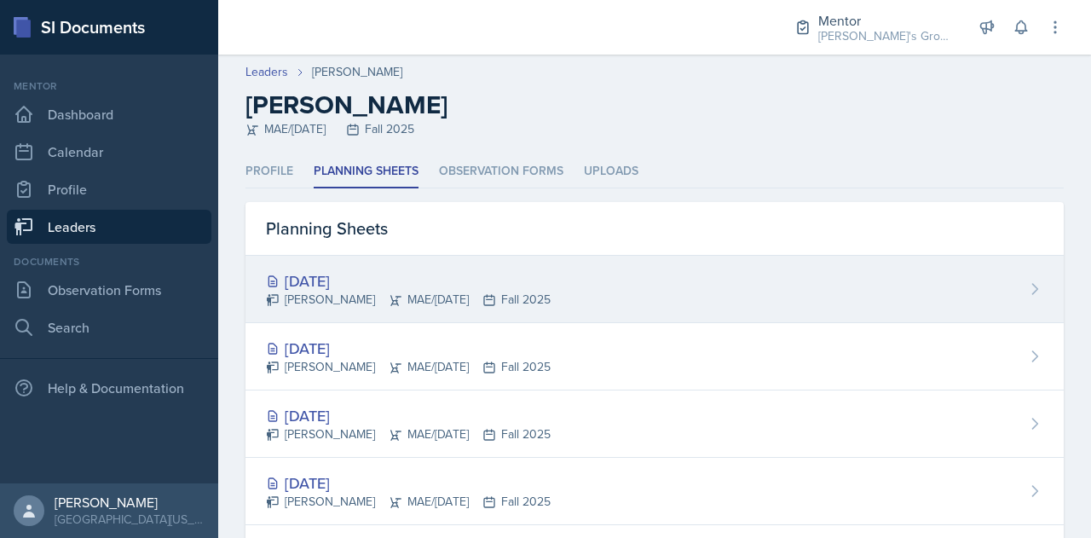
click at [416, 304] on div "[PERSON_NAME] MAE/[DATE] Fall 2025" at bounding box center [408, 300] width 285 height 18
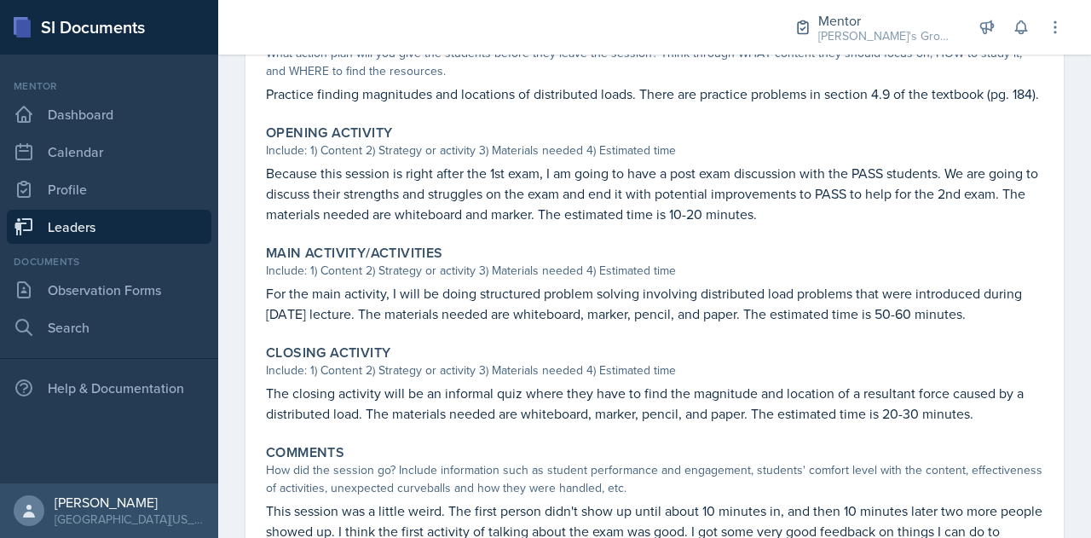
scroll to position [643, 0]
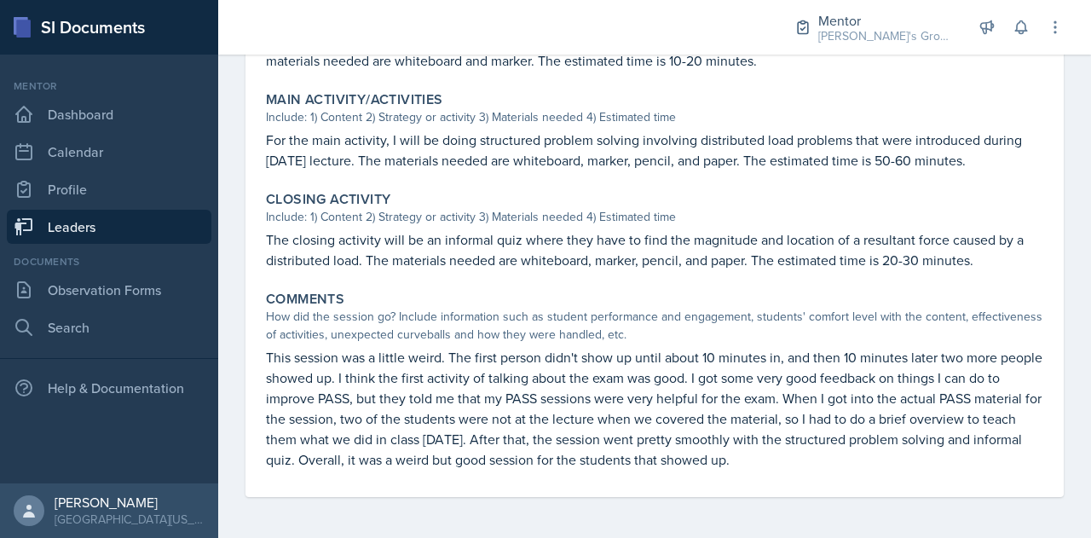
click at [113, 230] on link "Leaders" at bounding box center [109, 227] width 205 height 34
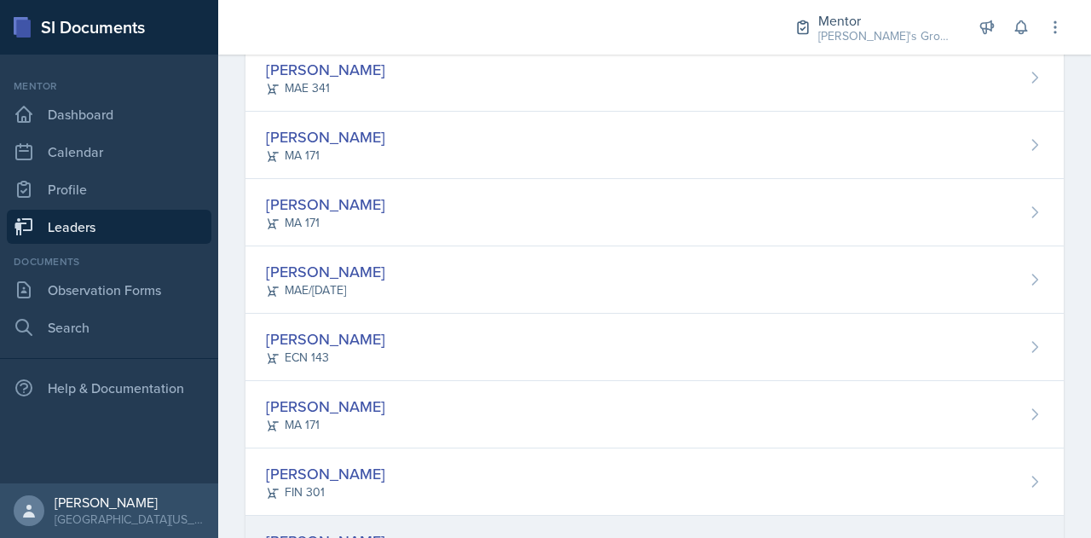
scroll to position [177, 0]
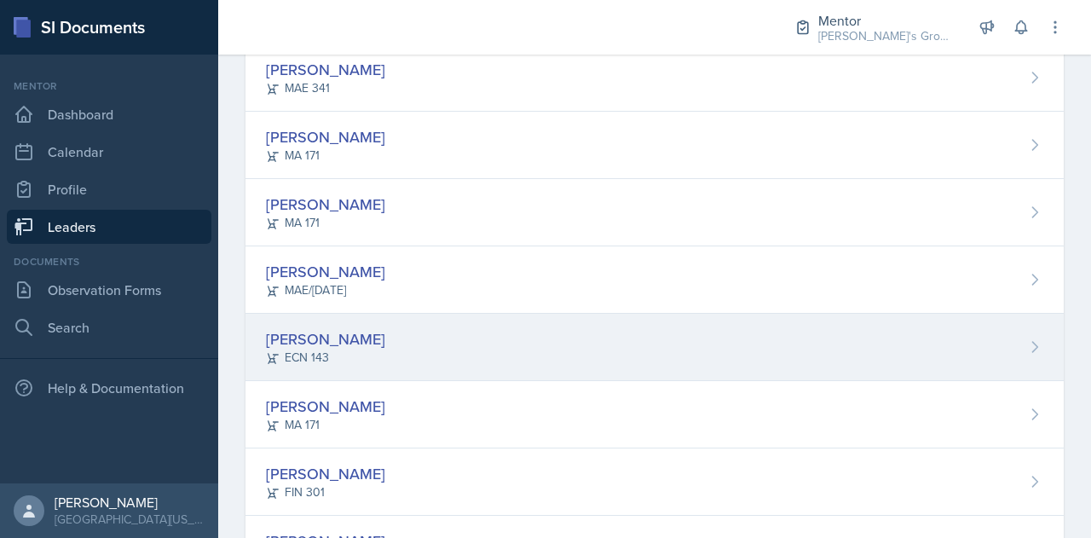
click at [400, 318] on div "[PERSON_NAME] ECN 143" at bounding box center [654, 347] width 818 height 67
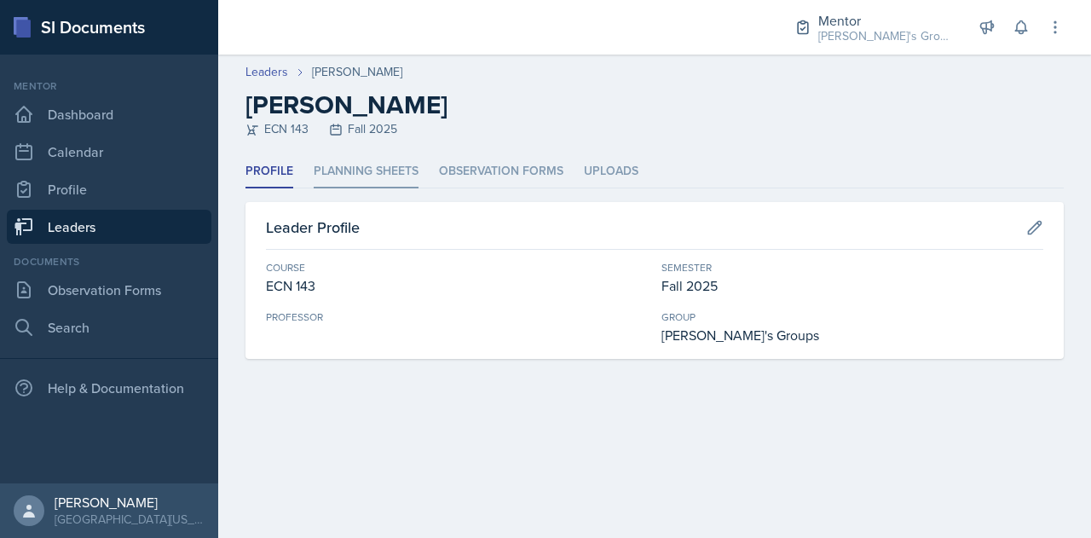
click at [356, 183] on li "Planning Sheets" at bounding box center [366, 171] width 105 height 33
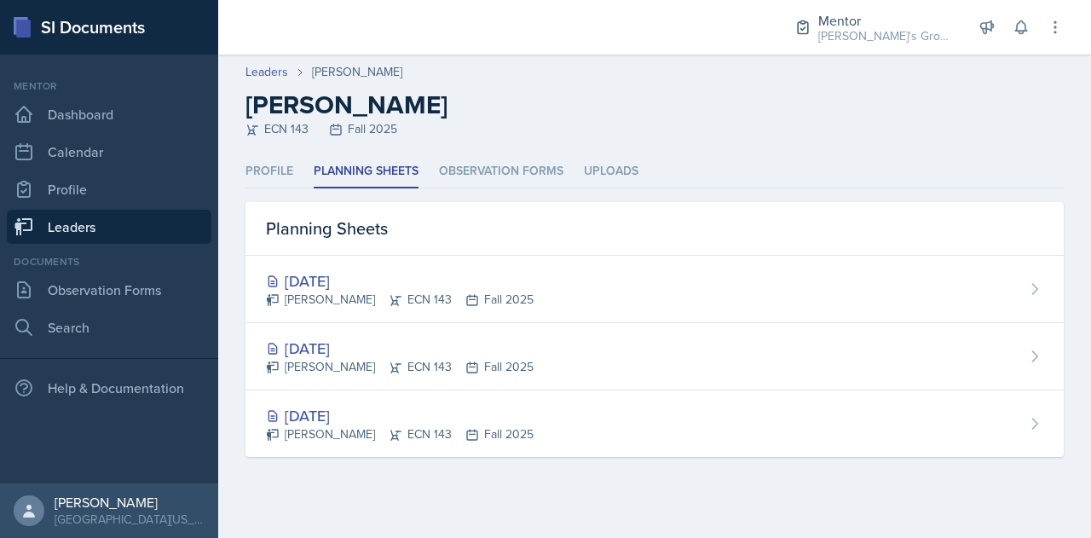
click at [135, 241] on link "Leaders" at bounding box center [109, 227] width 205 height 34
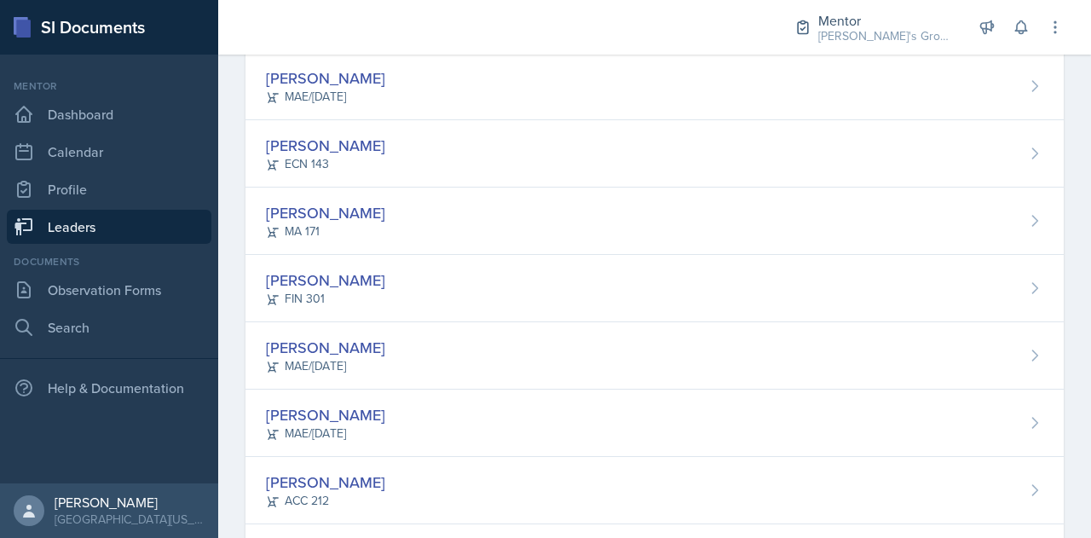
scroll to position [373, 0]
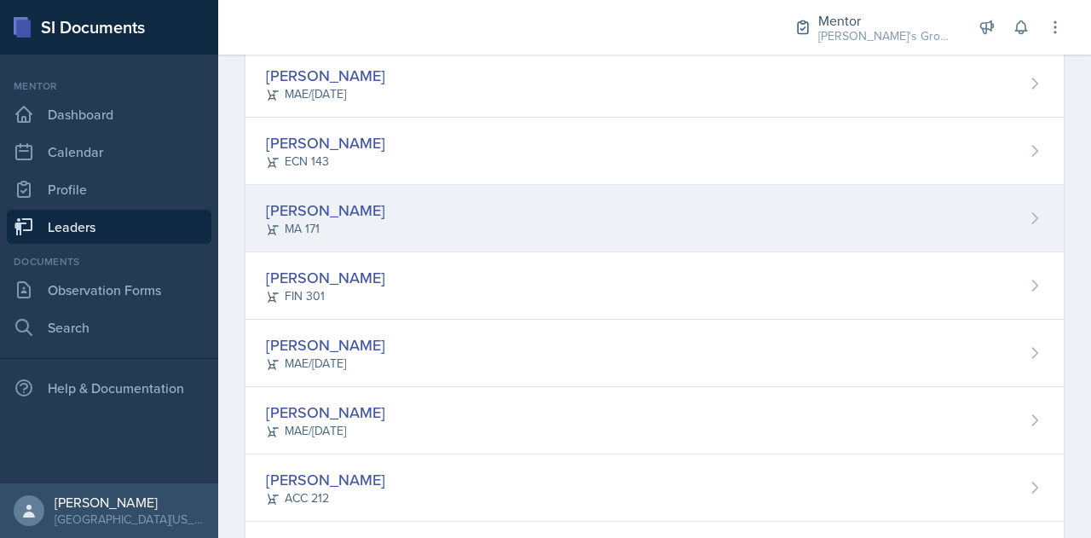
click at [453, 192] on div "[PERSON_NAME] MA 171" at bounding box center [654, 218] width 818 height 67
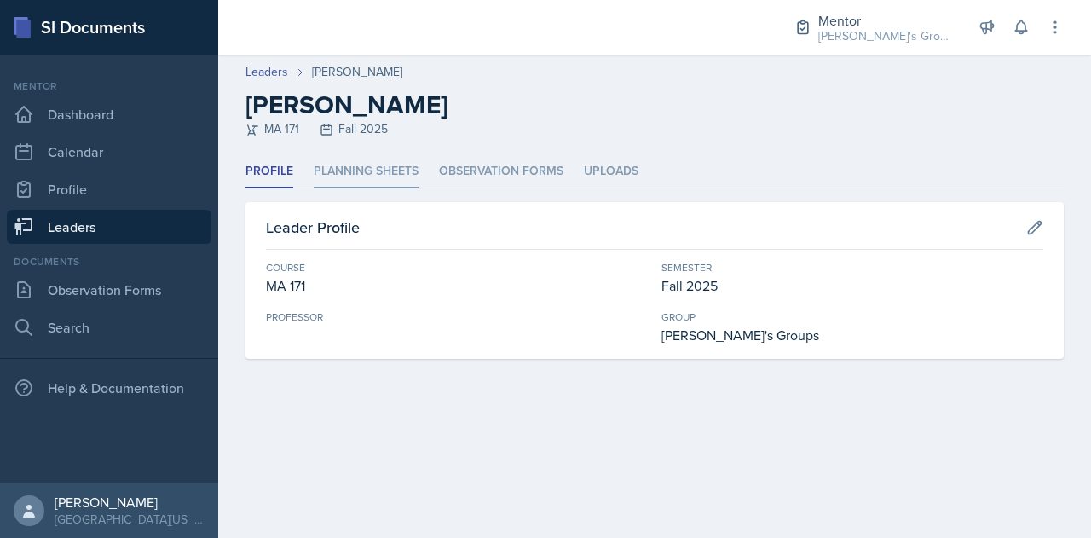
click at [380, 168] on li "Planning Sheets" at bounding box center [366, 171] width 105 height 33
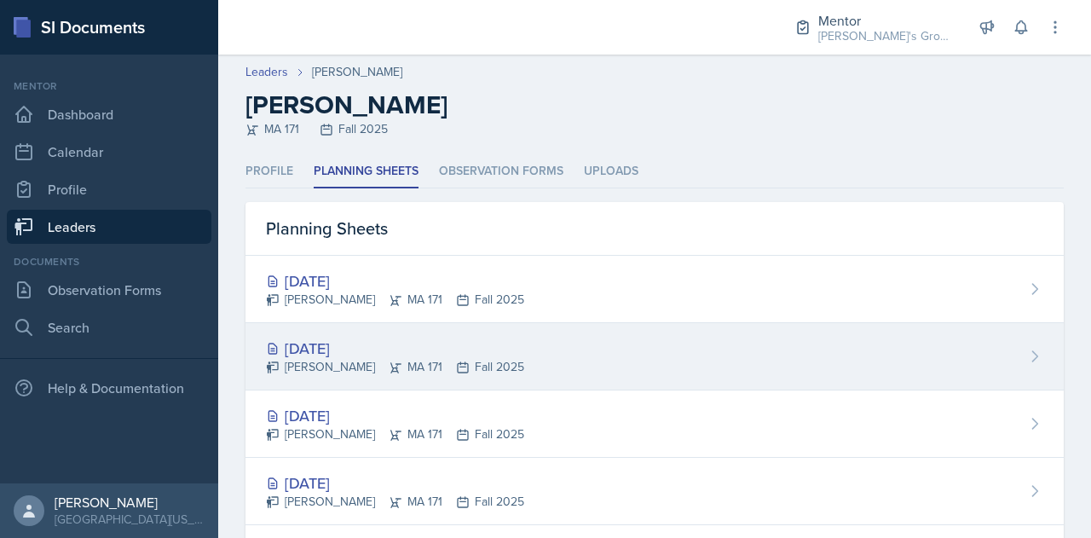
click at [705, 372] on div "[DATE] [PERSON_NAME] MA 171 Fall 2025" at bounding box center [654, 356] width 818 height 67
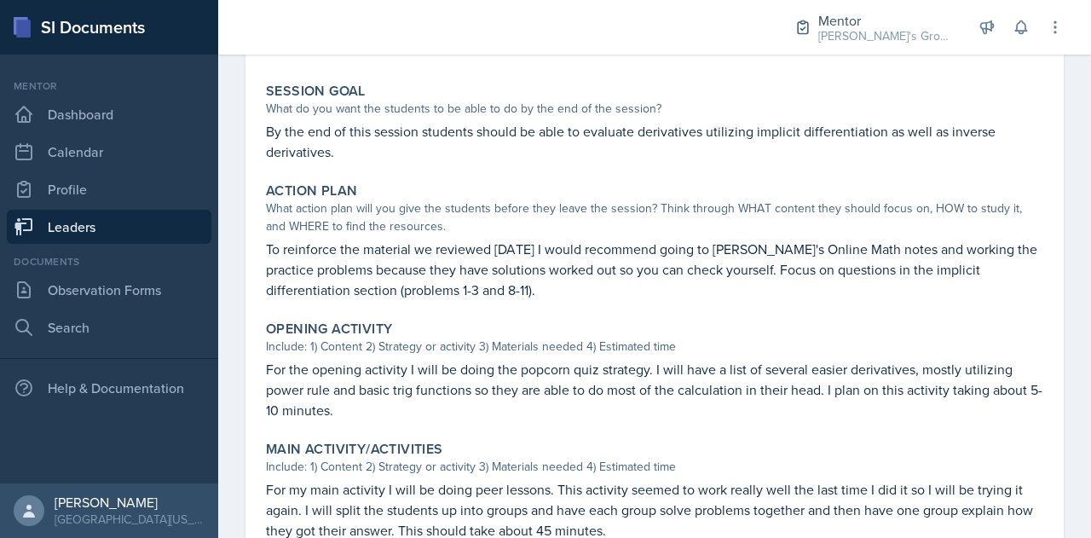
scroll to position [65, 0]
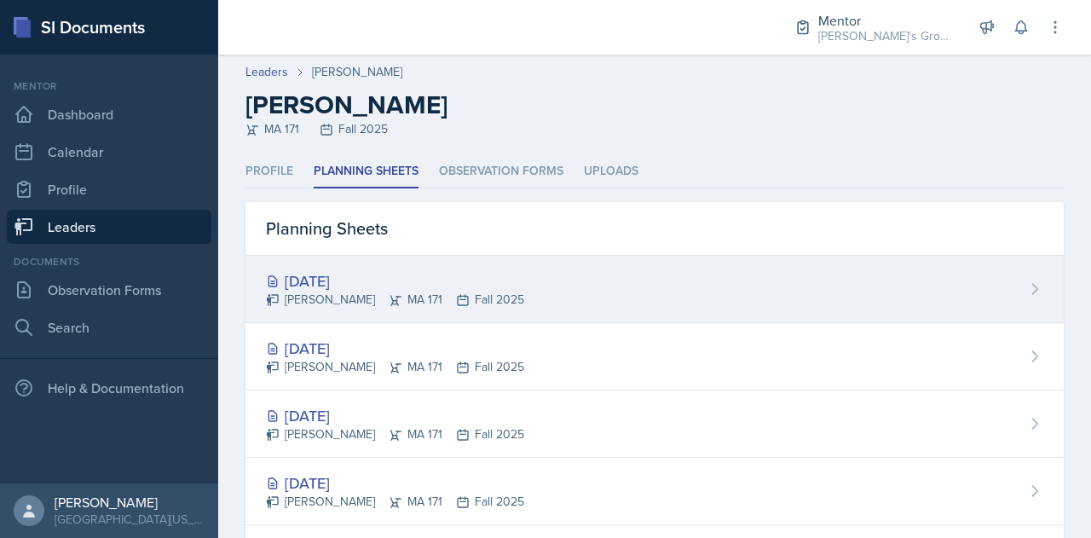
click at [439, 306] on div "[PERSON_NAME] MA 171 Fall 2025" at bounding box center [395, 300] width 258 height 18
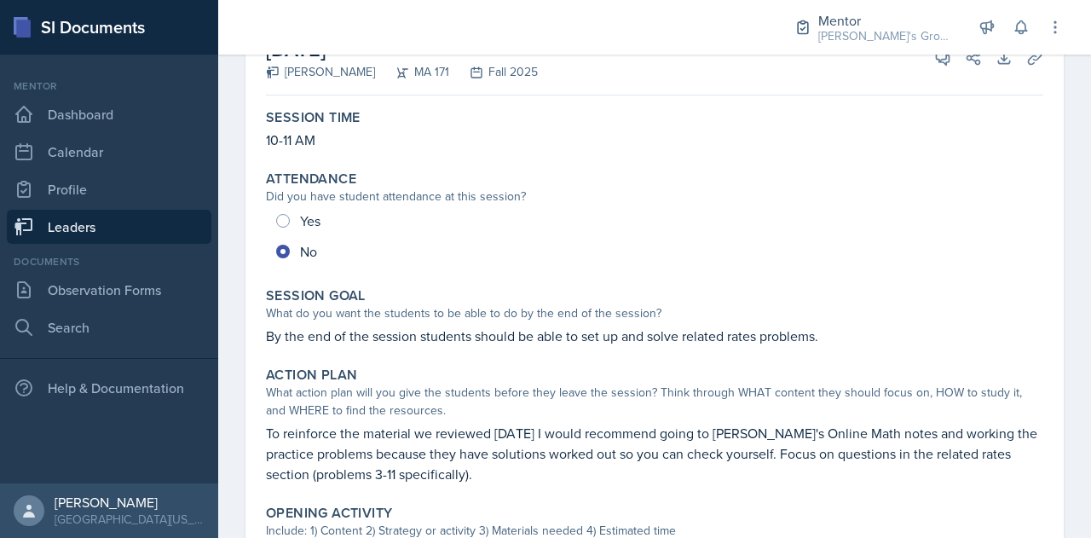
scroll to position [127, 0]
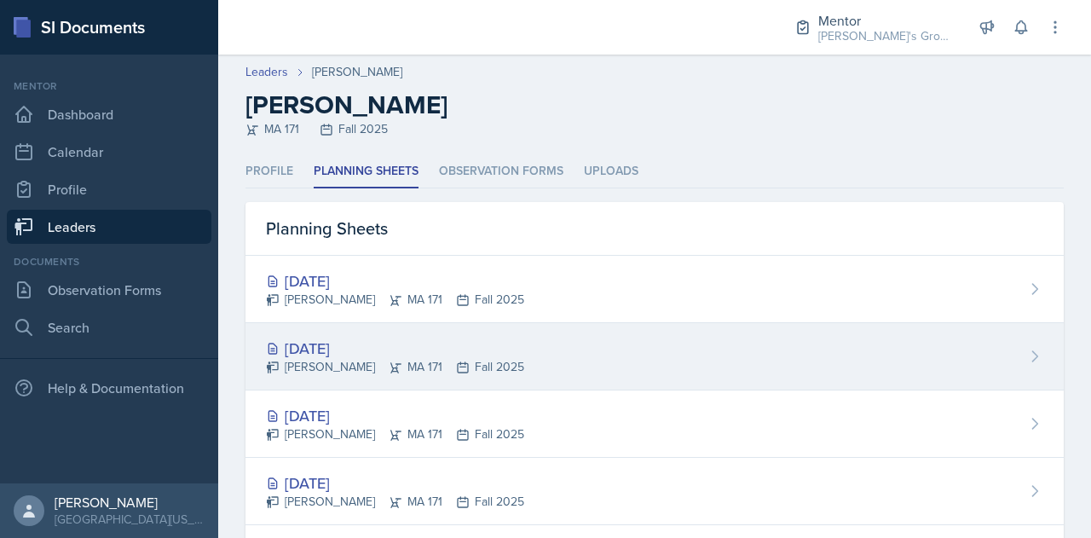
click at [409, 355] on div "[DATE]" at bounding box center [395, 348] width 258 height 23
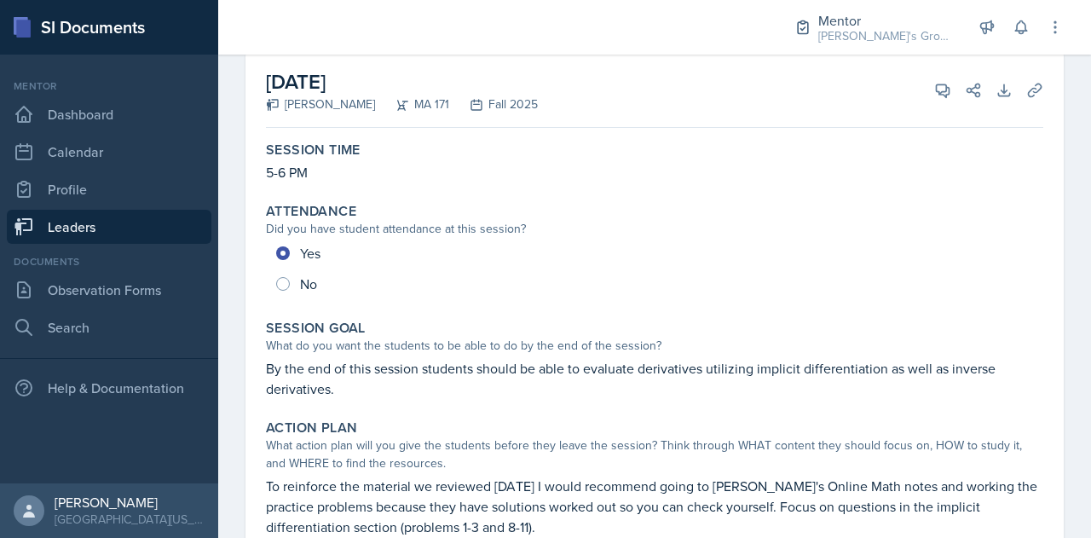
scroll to position [100, 0]
click at [157, 222] on link "Leaders" at bounding box center [109, 227] width 205 height 34
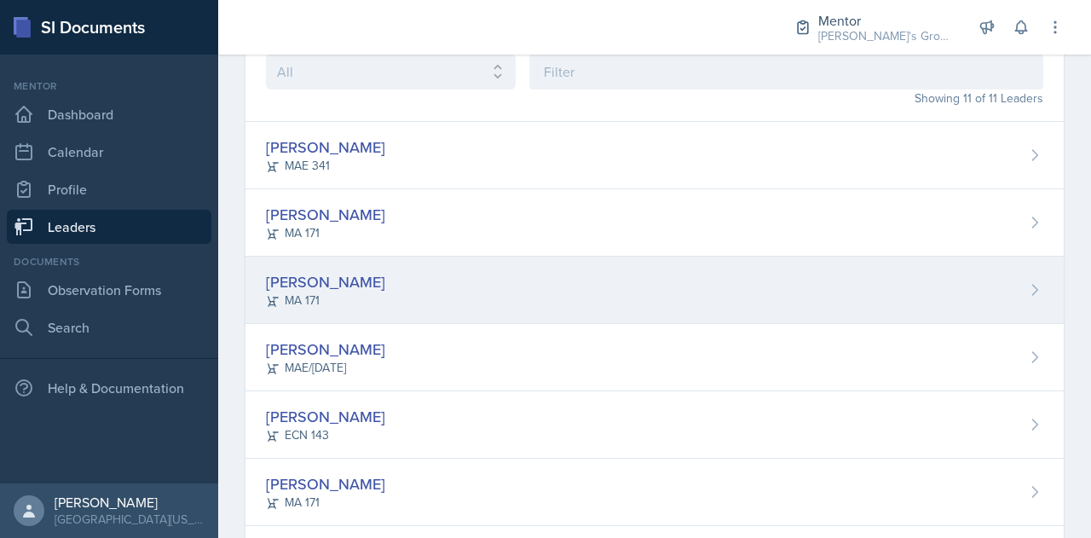
scroll to position [460, 0]
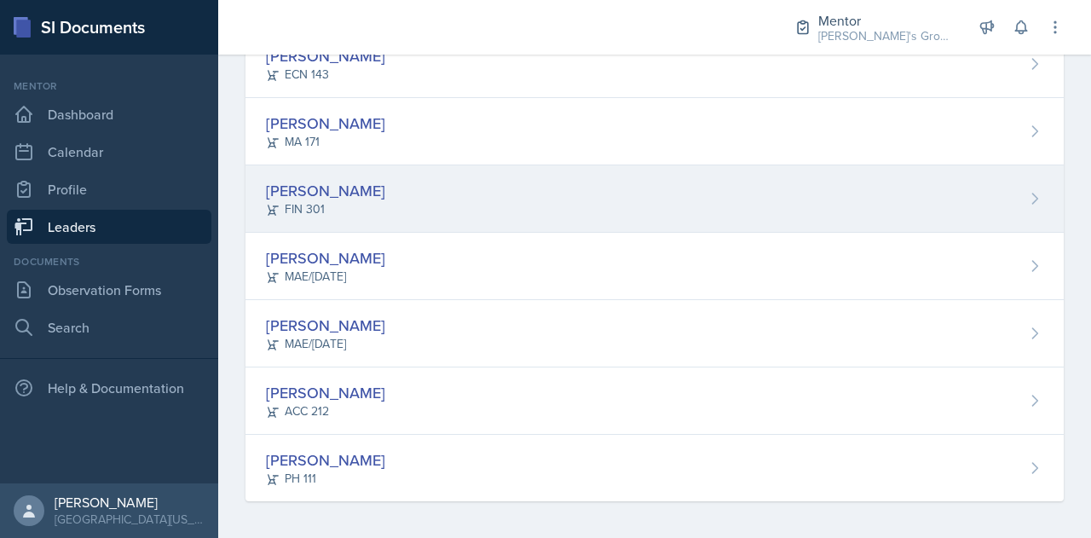
click at [436, 190] on div "[PERSON_NAME] FIN 301" at bounding box center [654, 198] width 818 height 67
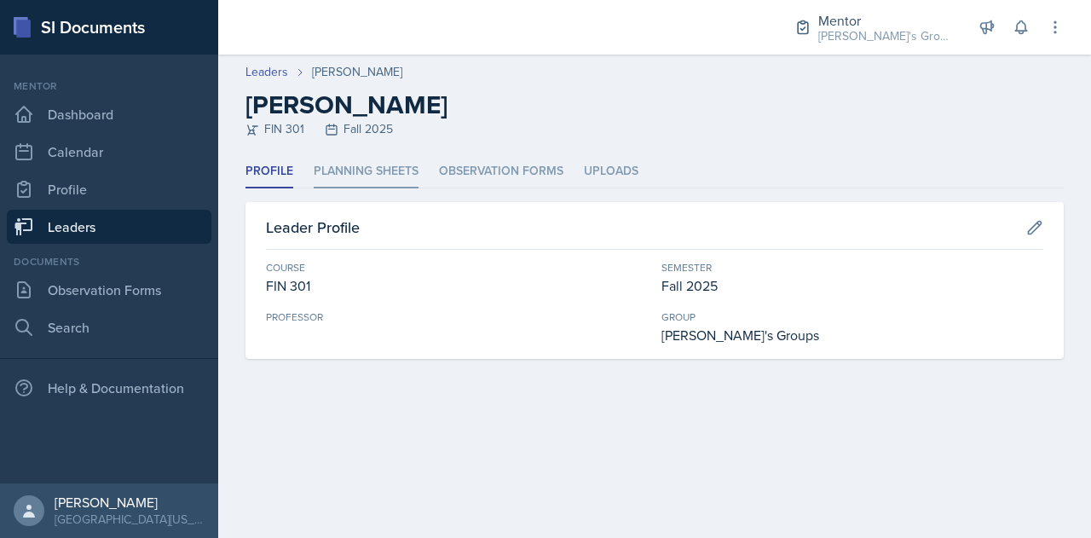
click at [405, 178] on li "Planning Sheets" at bounding box center [366, 171] width 105 height 33
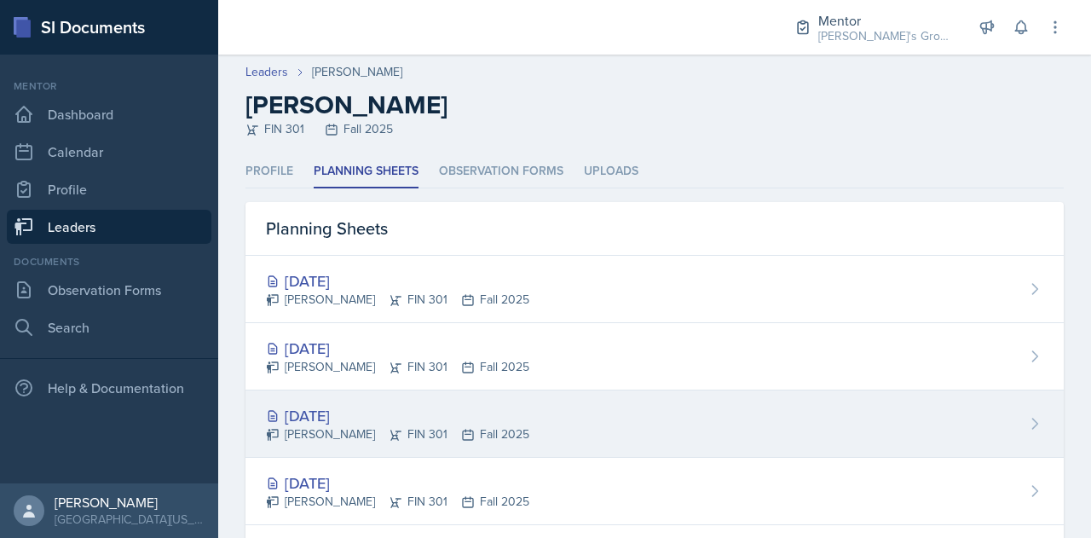
click at [574, 415] on div "[DATE] [PERSON_NAME] FIN 301 Fall 2025" at bounding box center [654, 423] width 818 height 67
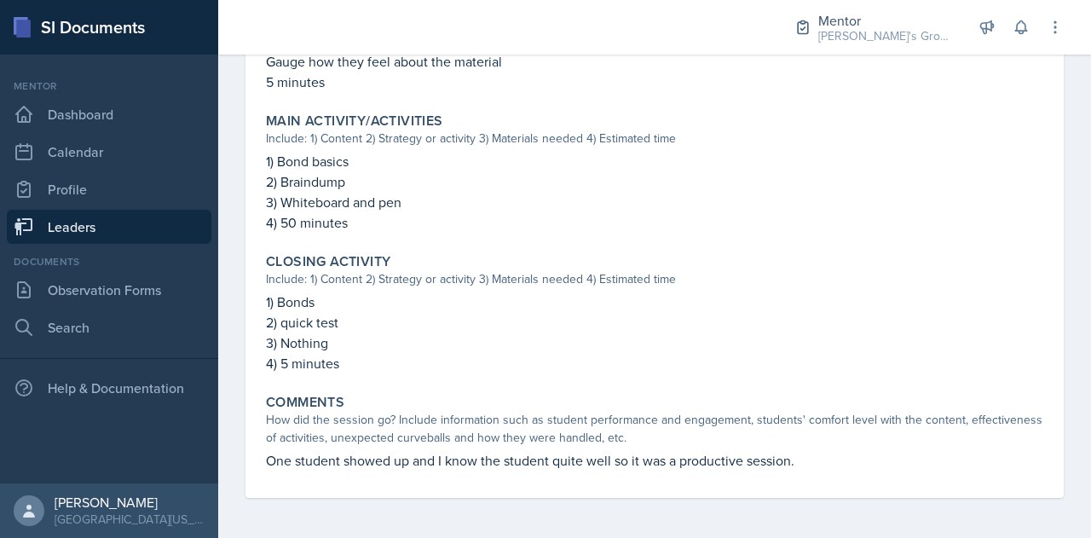
scroll to position [705, 0]
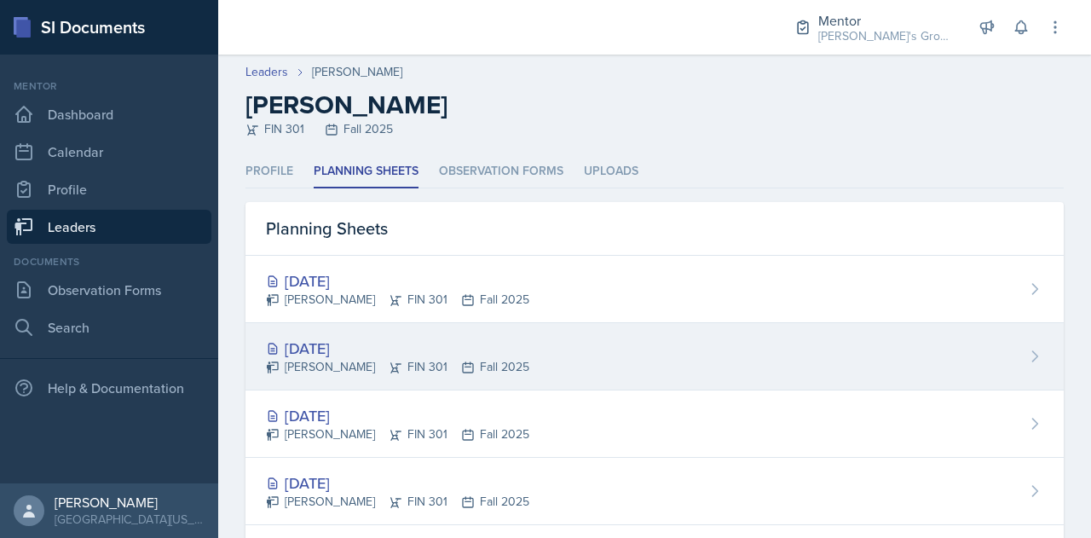
click at [428, 348] on div "[DATE]" at bounding box center [397, 348] width 263 height 23
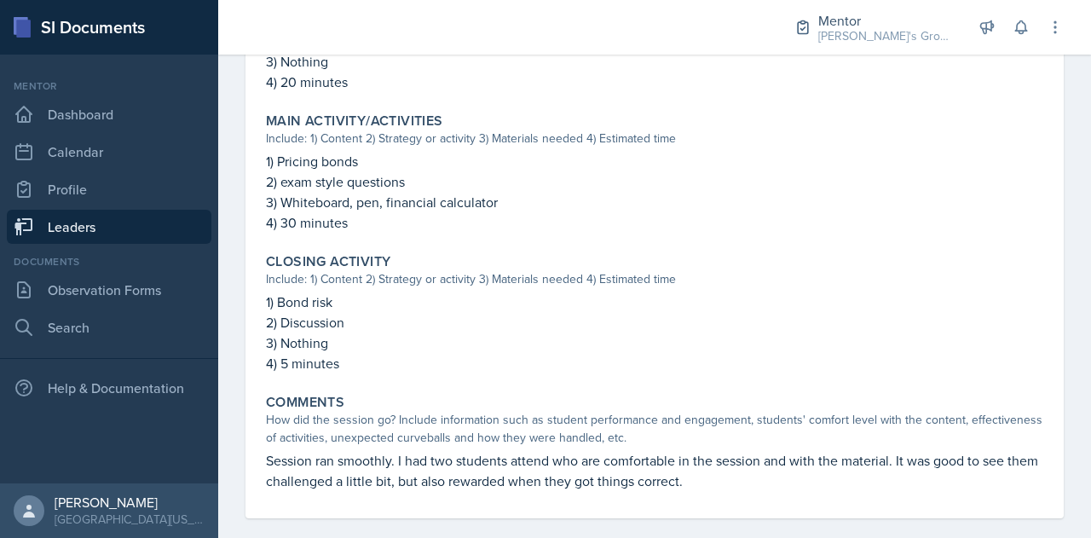
scroll to position [763, 0]
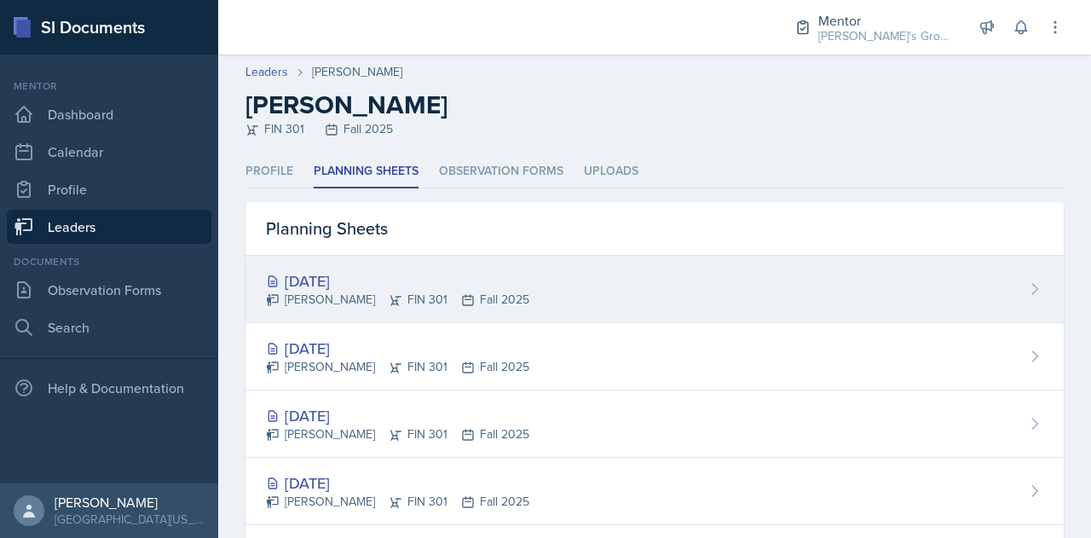
click at [510, 303] on div "[DATE] [PERSON_NAME] FIN 301 Fall 2025" at bounding box center [654, 289] width 818 height 67
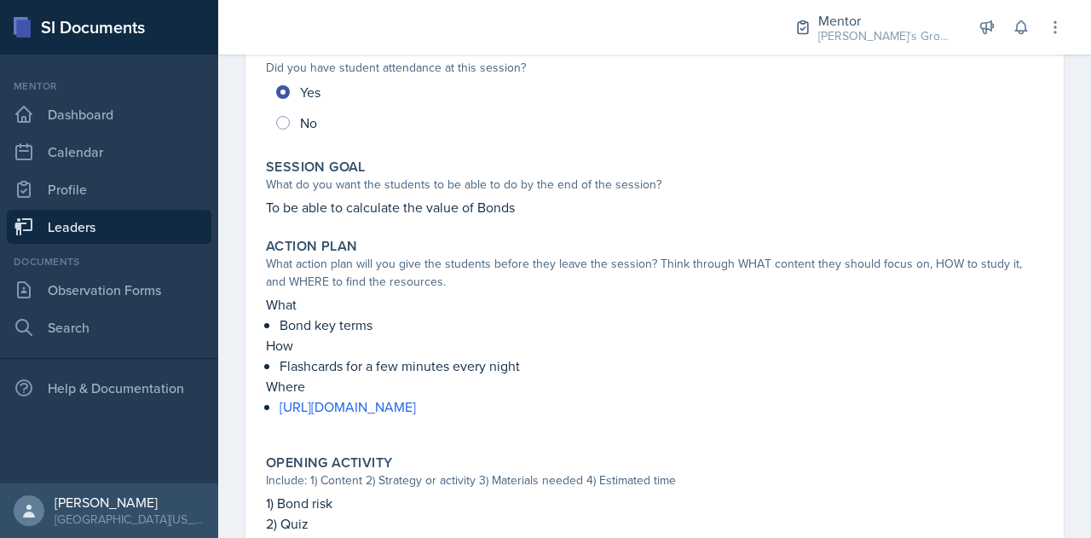
scroll to position [269, 0]
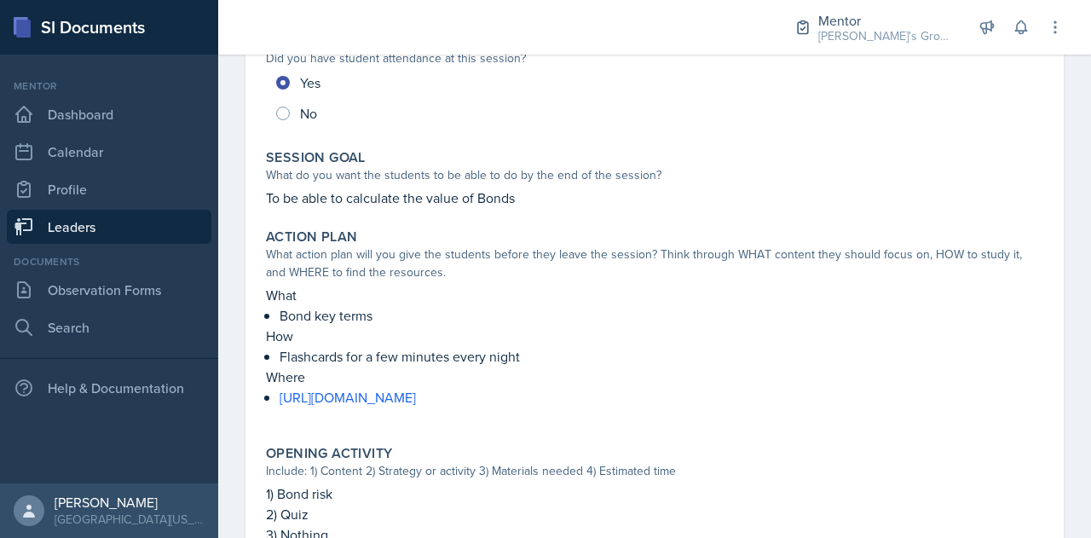
click at [240, 301] on div "[DATE] [PERSON_NAME] FIN 301 Fall 2025 View Comments Comments Send Share Downlo…" at bounding box center [654, 465] width 873 height 1167
click at [372, 277] on div "What action plan will you give the students before they leave the session? Thin…" at bounding box center [654, 263] width 777 height 36
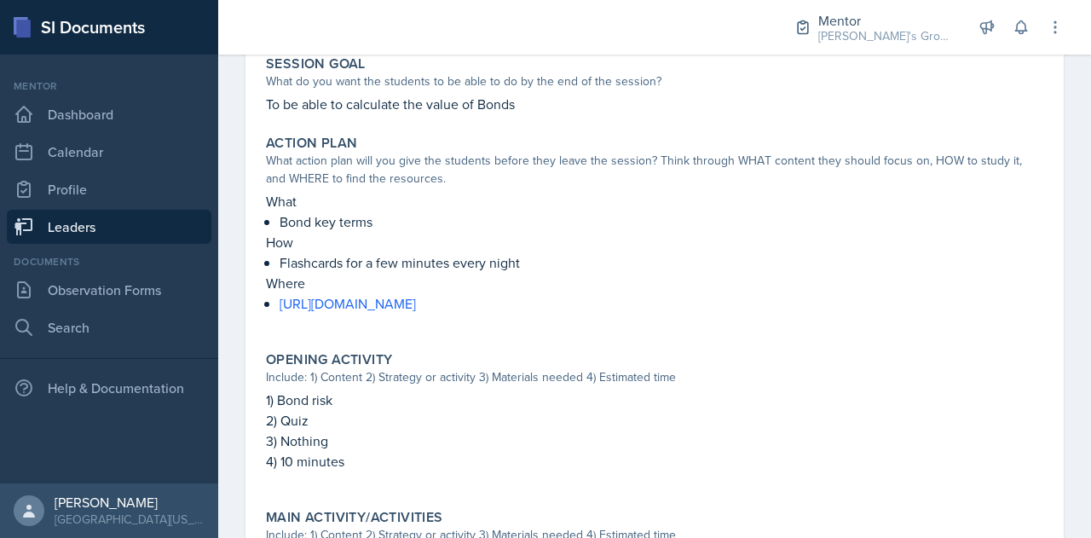
scroll to position [467, 0]
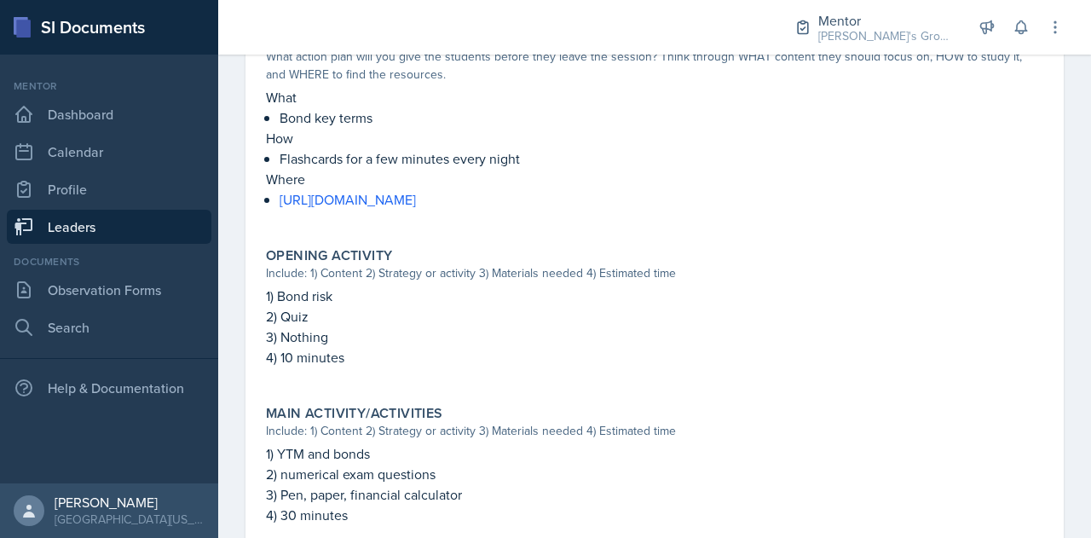
click at [464, 274] on div "Include: 1) Content 2) Strategy or activity 3) Materials needed 4) Estimated ti…" at bounding box center [654, 273] width 777 height 18
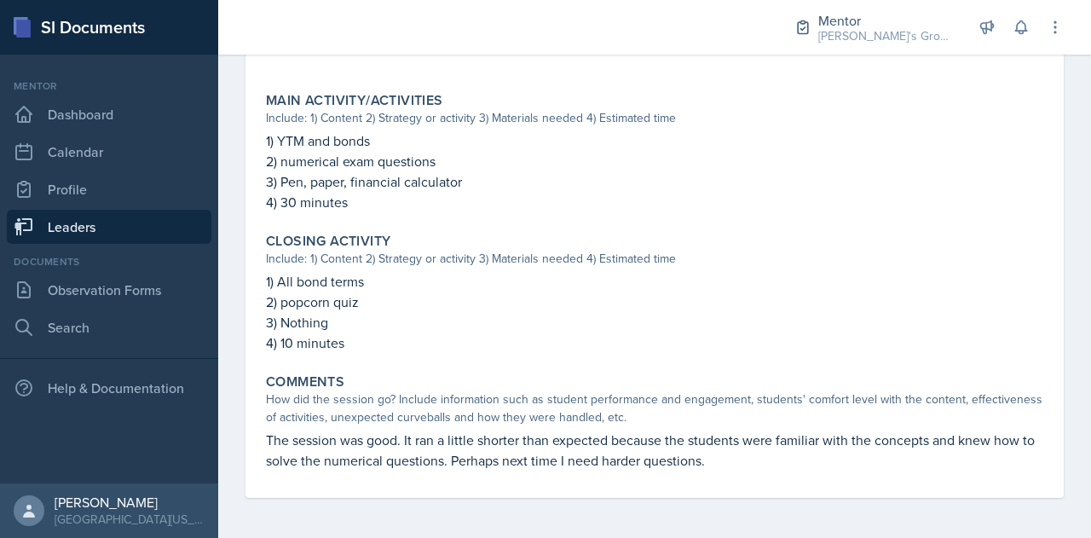
scroll to position [780, 0]
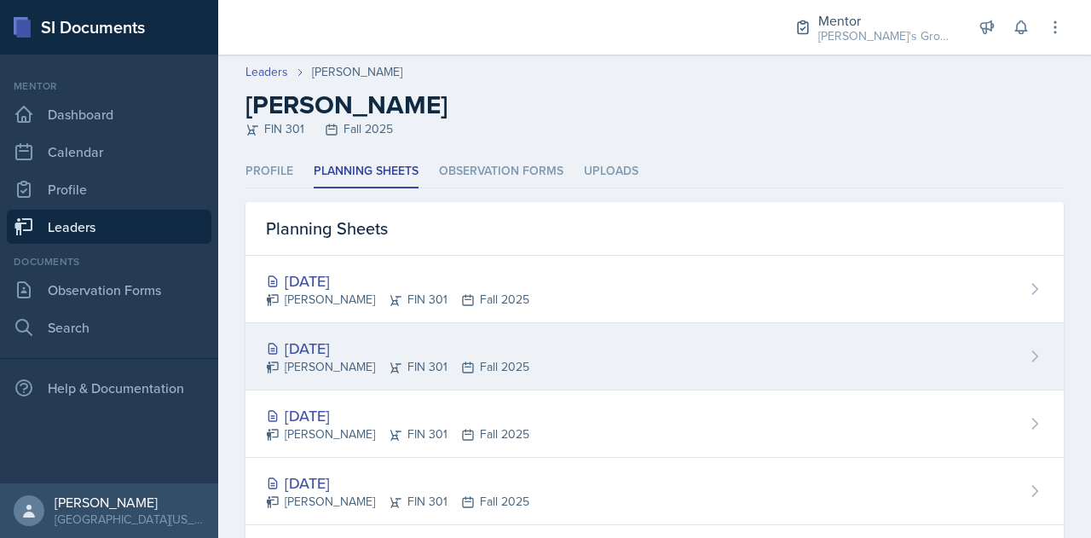
click at [457, 358] on div "[PERSON_NAME] FIN 301 Fall 2025" at bounding box center [397, 367] width 263 height 18
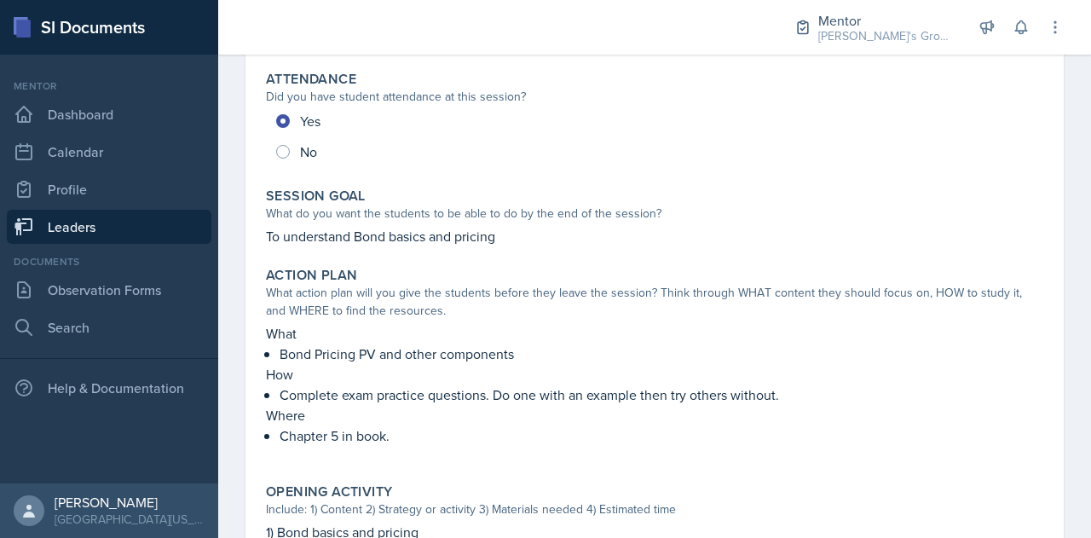
scroll to position [234, 0]
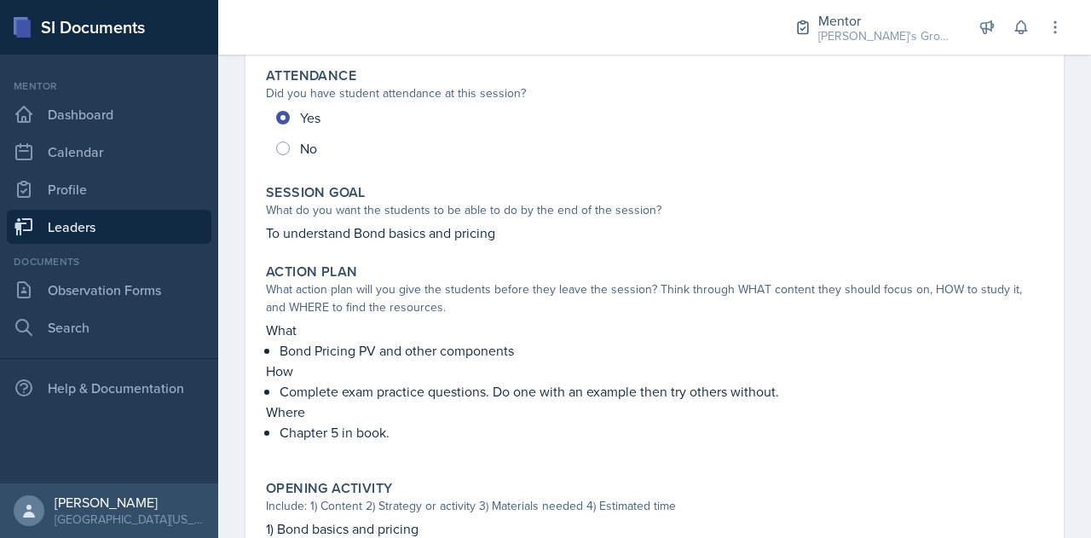
click at [457, 358] on p "Bond Pricing PV and other components" at bounding box center [662, 350] width 764 height 20
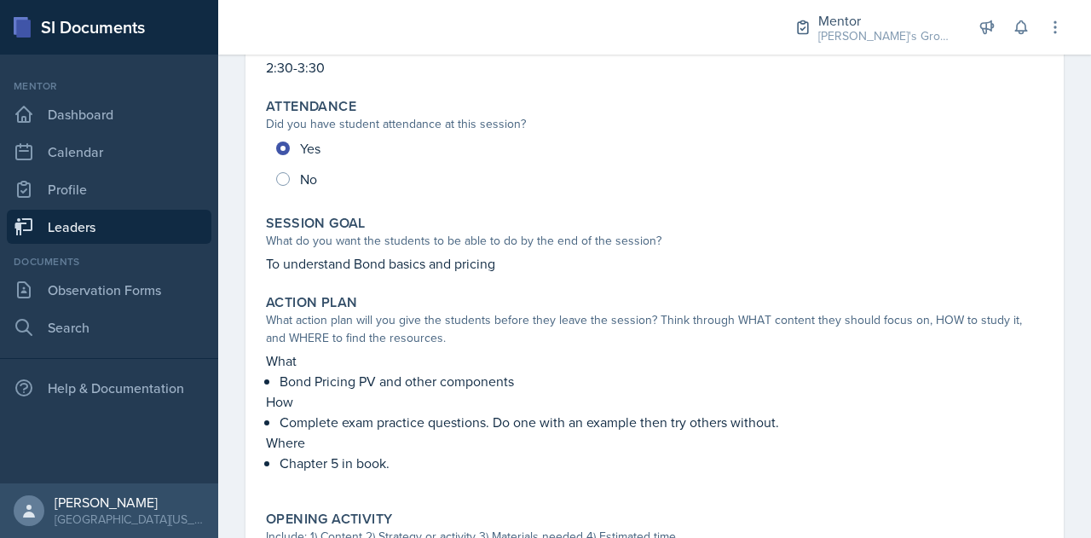
scroll to position [202, 0]
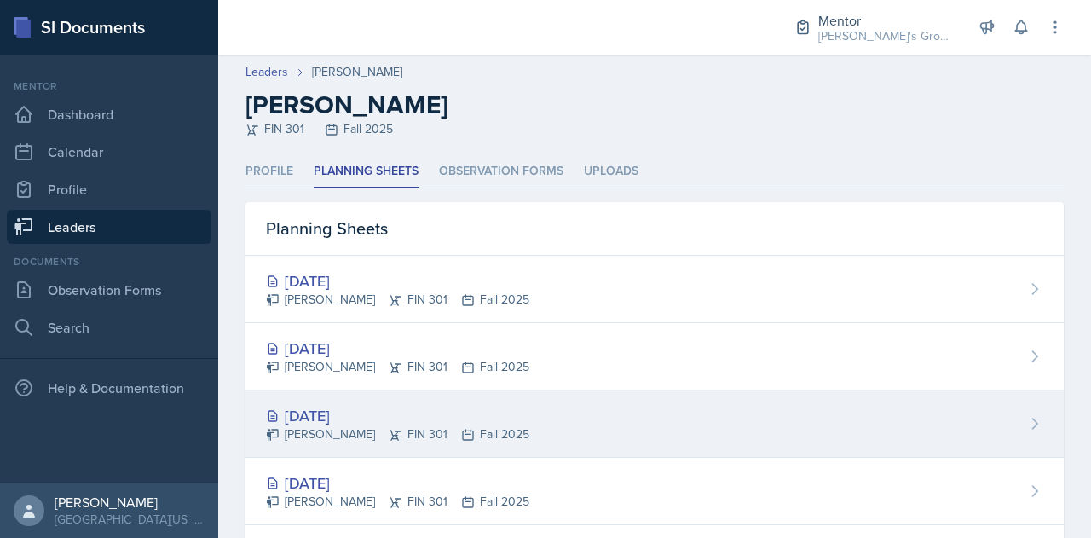
click at [461, 428] on icon at bounding box center [468, 435] width 14 height 14
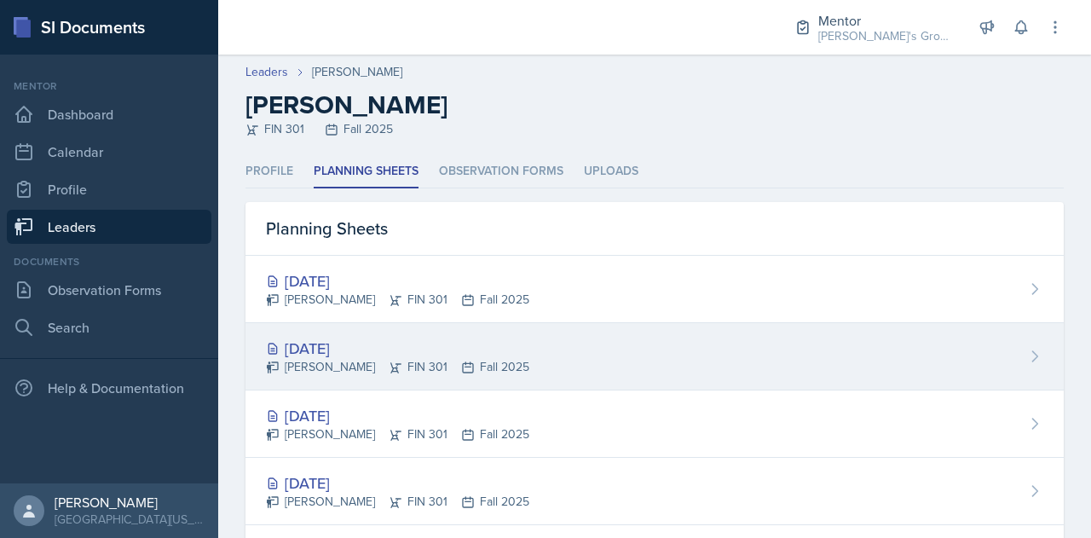
click at [409, 332] on div "[DATE] [PERSON_NAME] FIN 301 Fall 2025" at bounding box center [654, 356] width 818 height 67
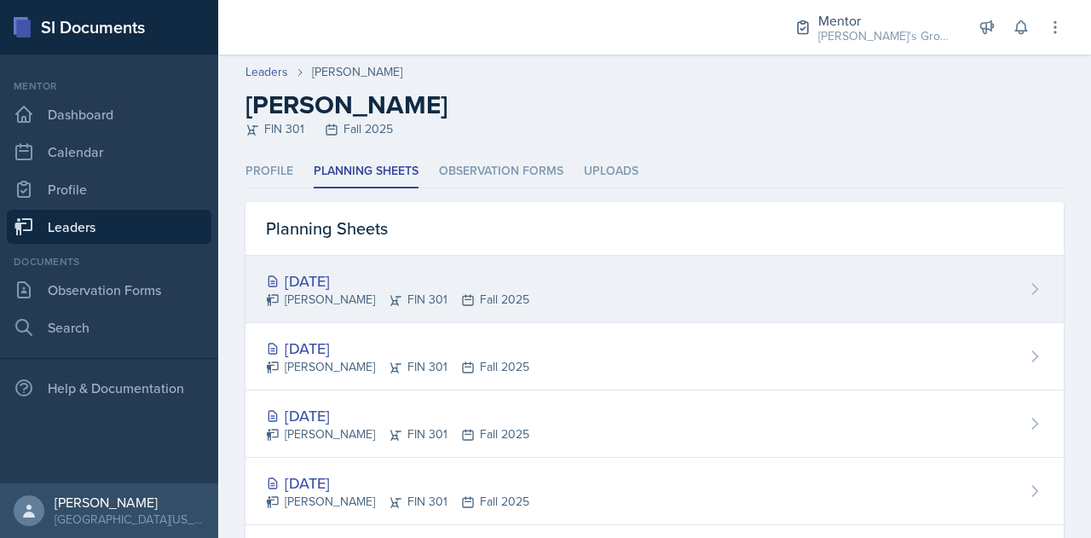
click at [433, 271] on div "[DATE]" at bounding box center [397, 280] width 263 height 23
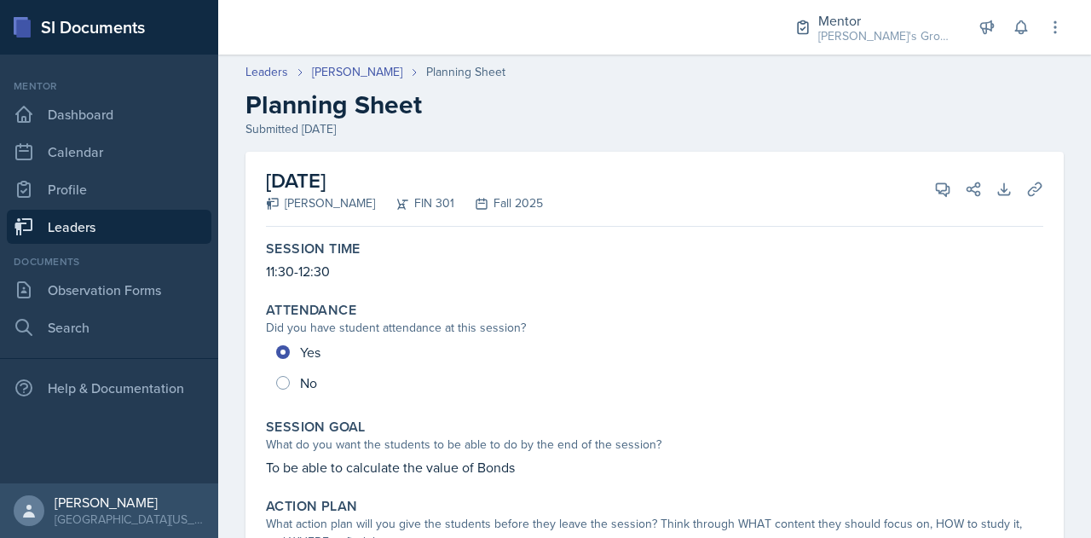
click at [95, 212] on link "Leaders" at bounding box center [109, 227] width 205 height 34
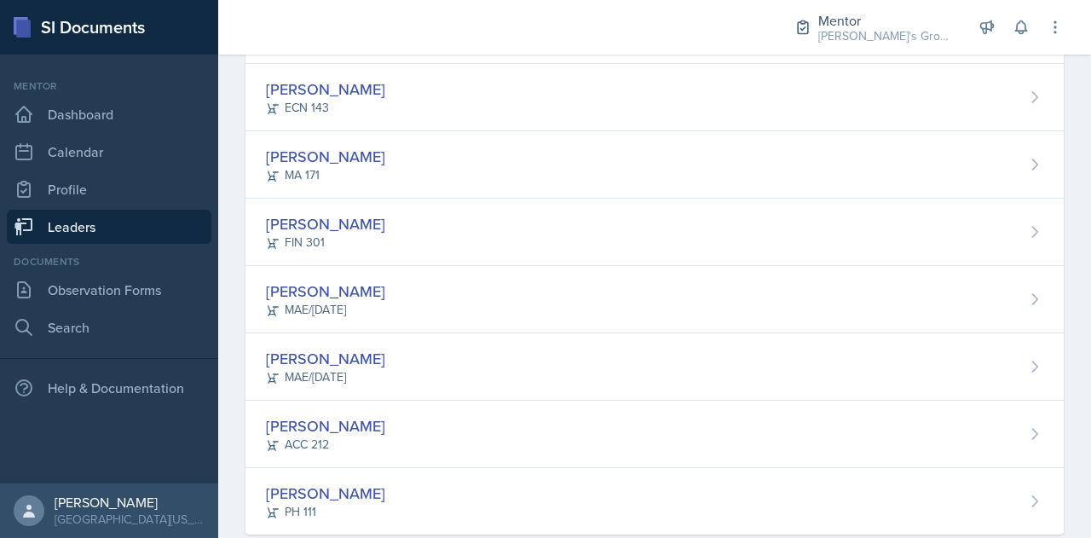
scroll to position [428, 0]
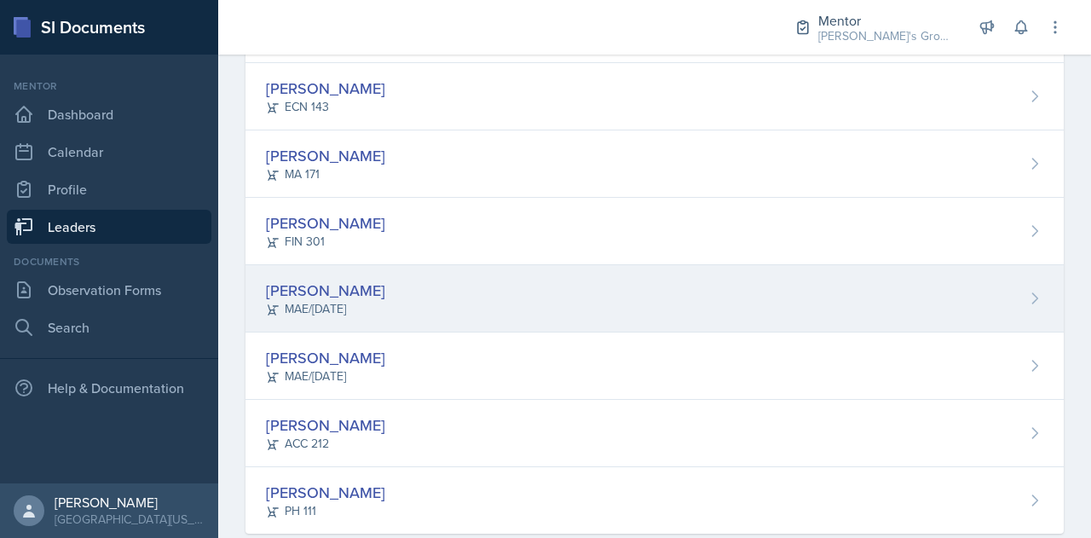
click at [409, 265] on div "[PERSON_NAME] MAE/[DATE]" at bounding box center [654, 298] width 818 height 67
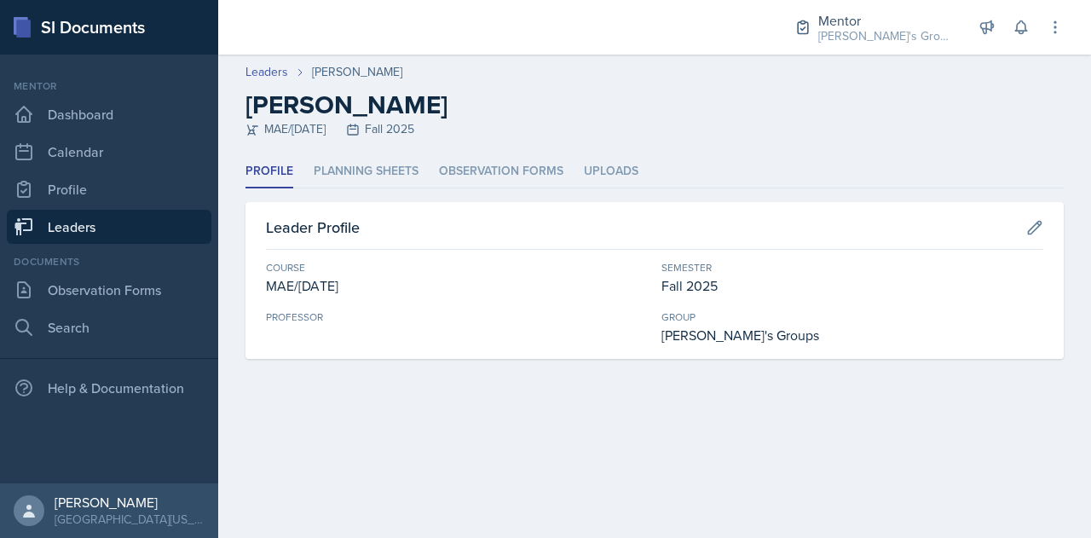
click at [547, 315] on div "Professor" at bounding box center [457, 316] width 382 height 15
click at [358, 176] on li "Planning Sheets" at bounding box center [366, 171] width 105 height 33
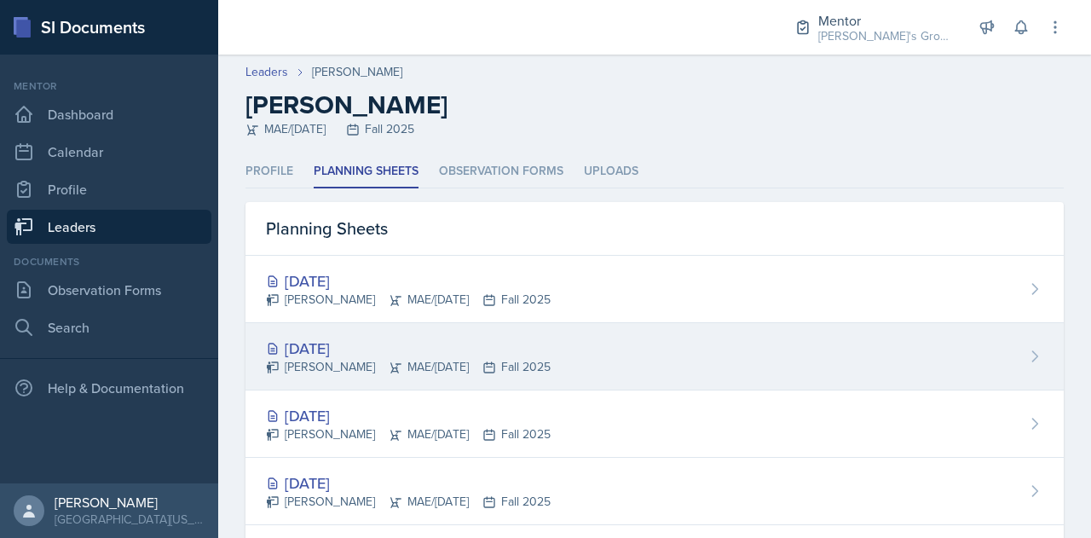
click at [506, 348] on div "[DATE]" at bounding box center [408, 348] width 285 height 23
